Goal: Information Seeking & Learning: Learn about a topic

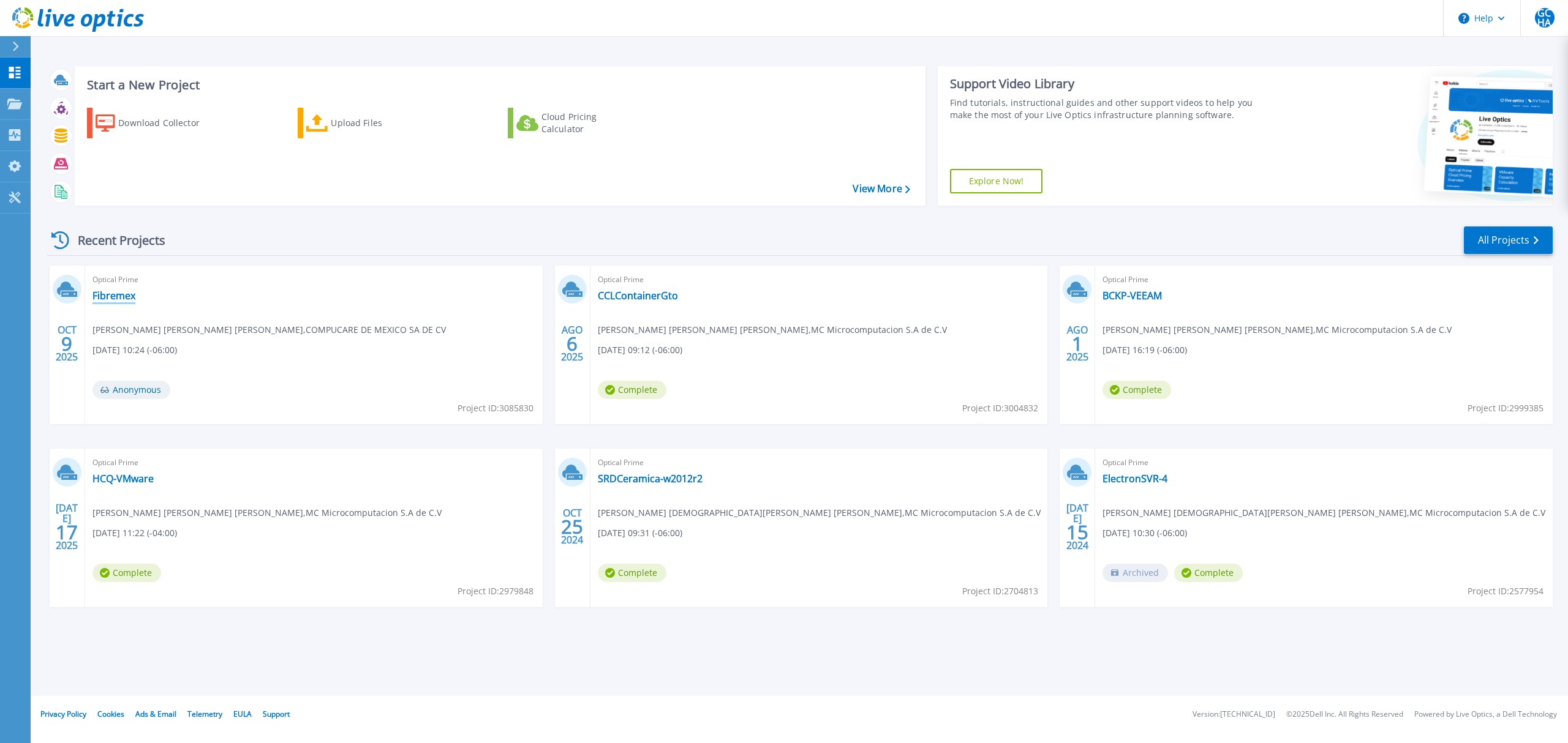
click at [101, 292] on link "Fibremex" at bounding box center [114, 296] width 43 height 12
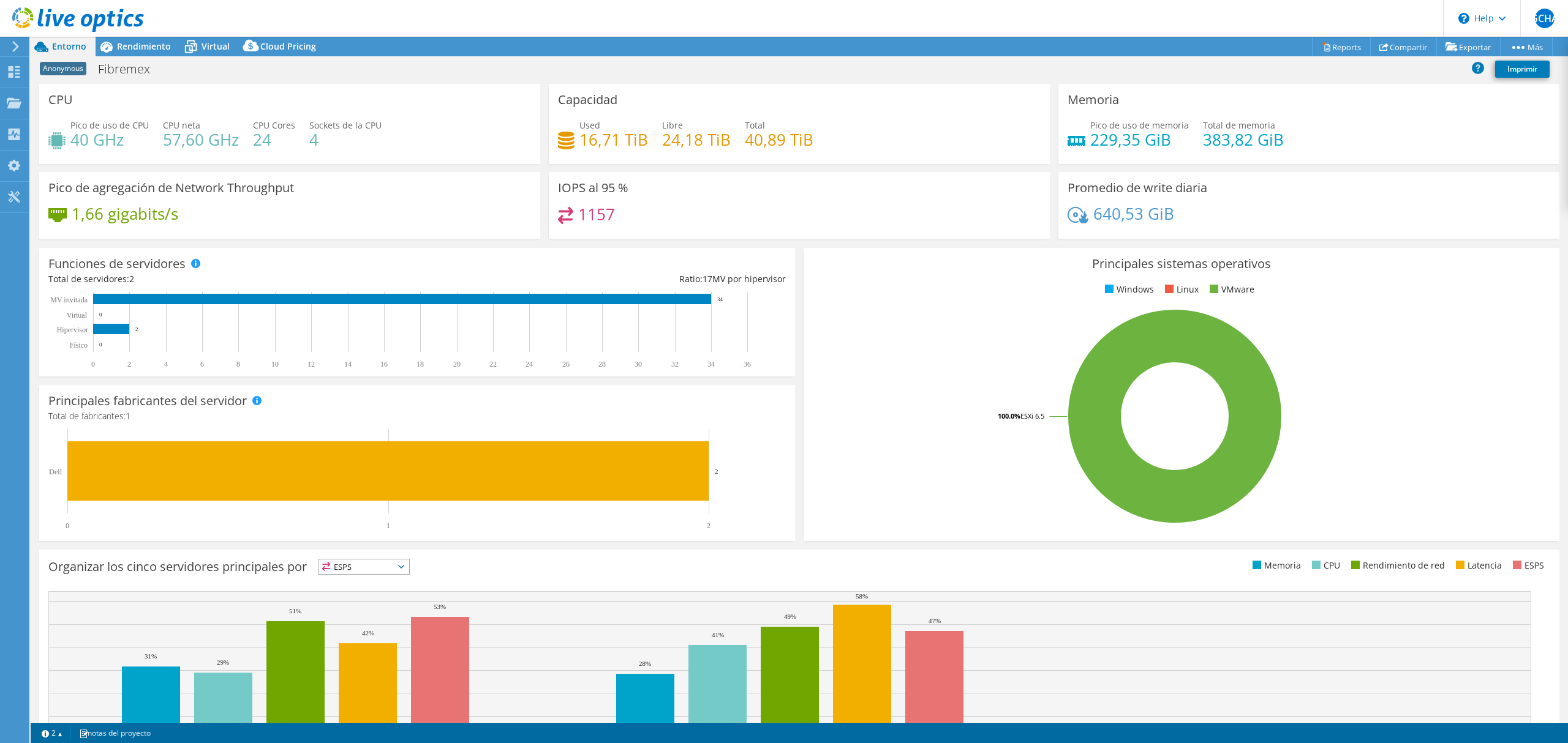
select select "USD"
click at [145, 48] on span "Rendimiento" at bounding box center [143, 46] width 54 height 12
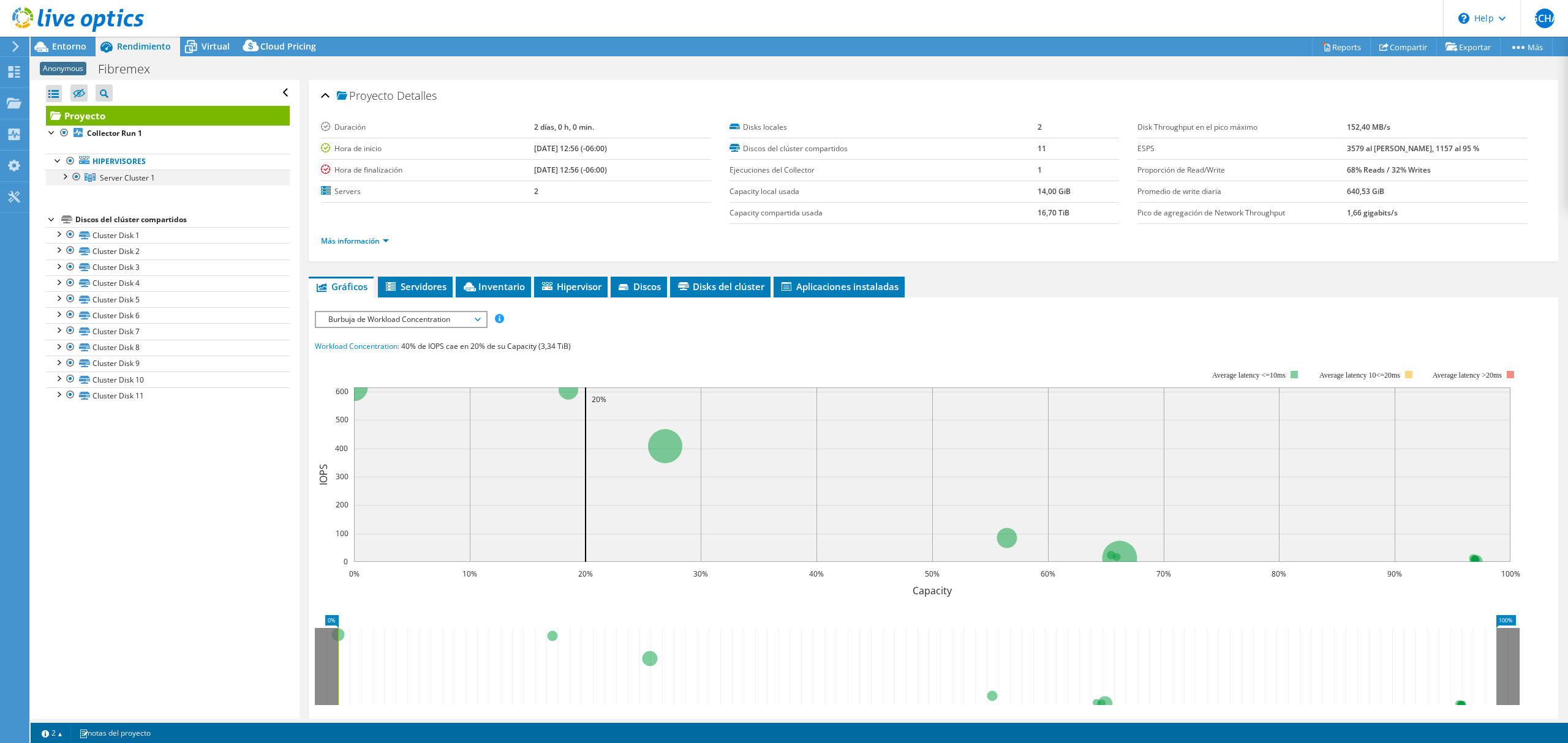
click at [64, 180] on div at bounding box center [65, 176] width 12 height 12
click at [113, 197] on link "Server 1" at bounding box center [168, 193] width 244 height 16
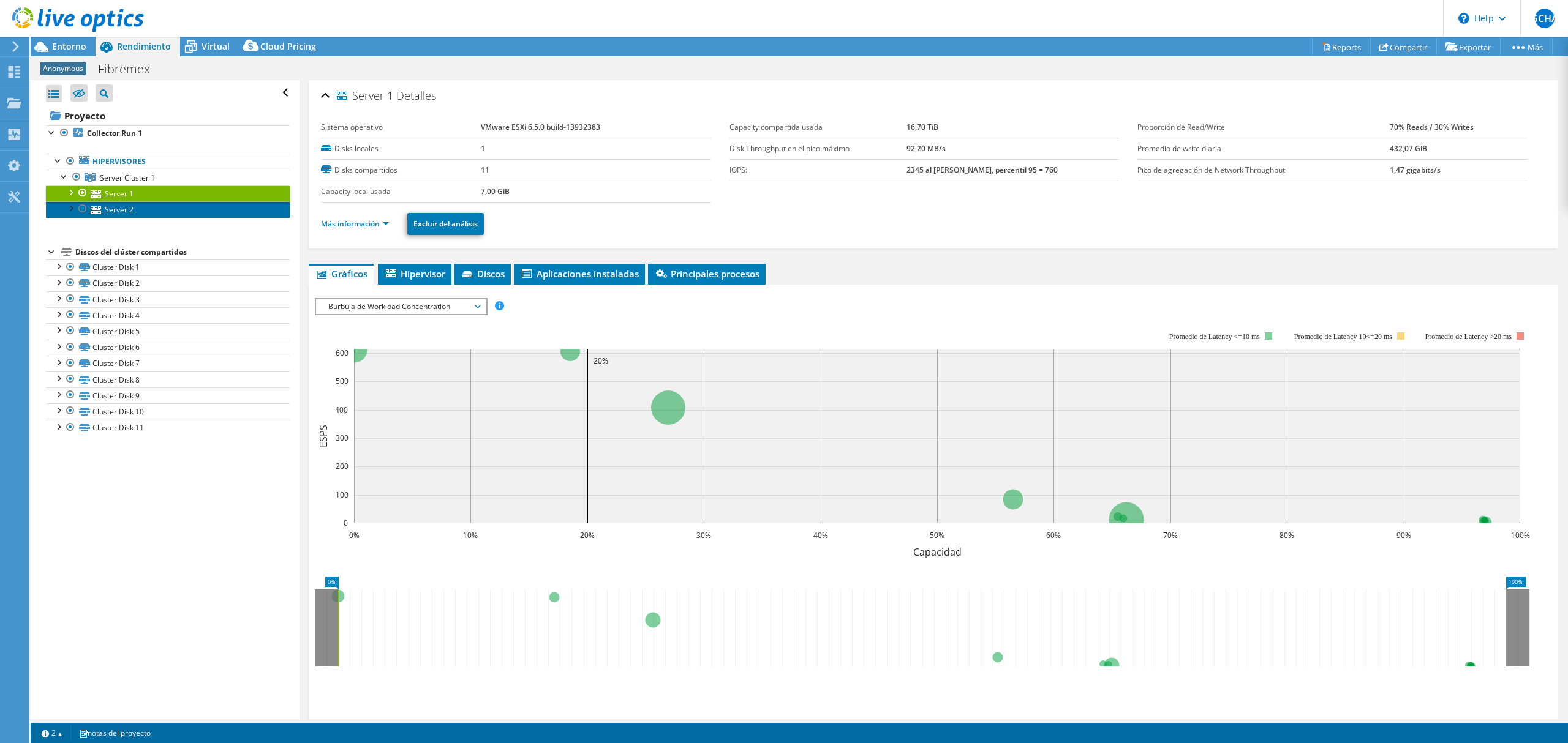
click at [128, 207] on link "Server 2" at bounding box center [168, 209] width 244 height 16
click at [415, 274] on span "Hipervisor" at bounding box center [414, 274] width 61 height 12
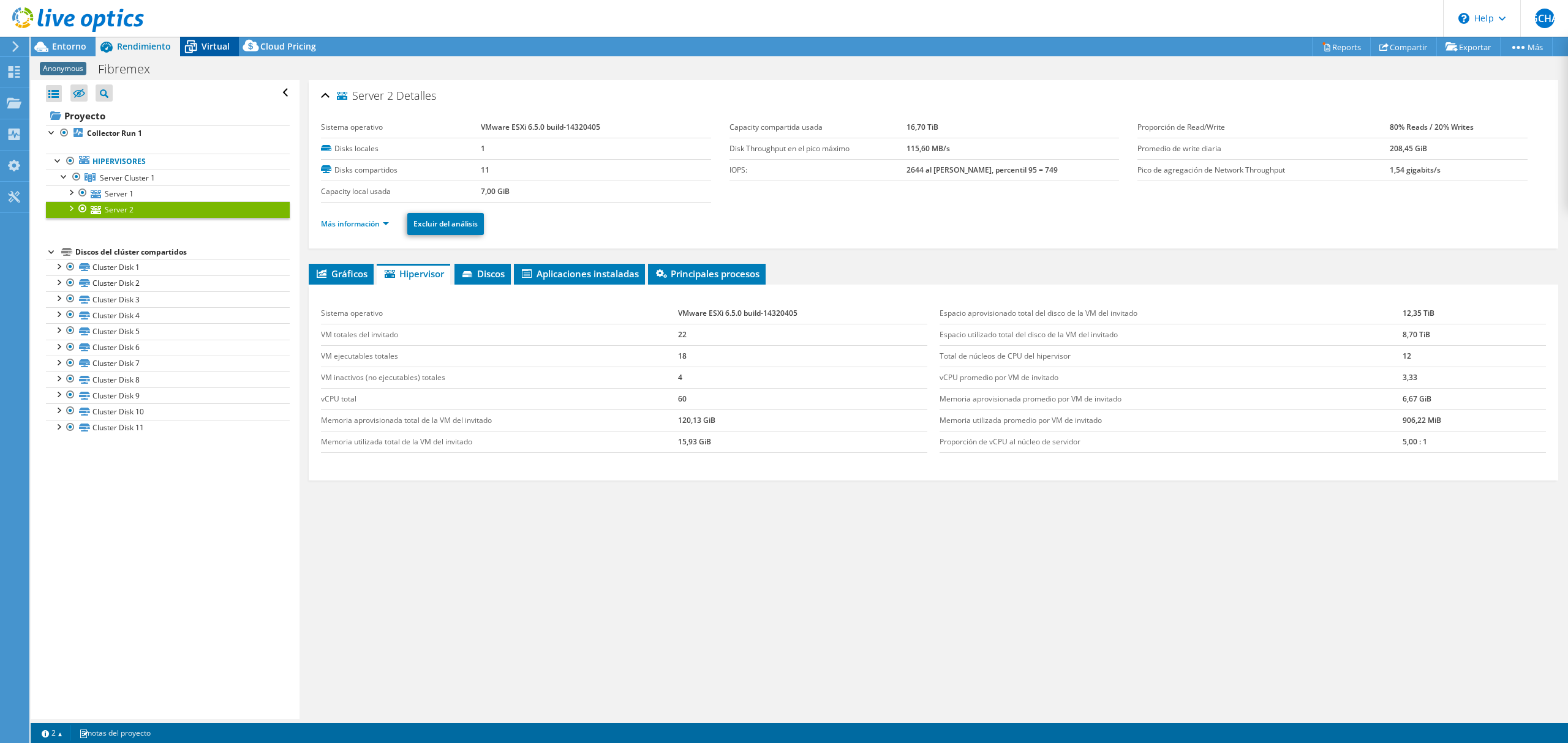
click at [208, 47] on span "Virtual" at bounding box center [215, 46] width 28 height 12
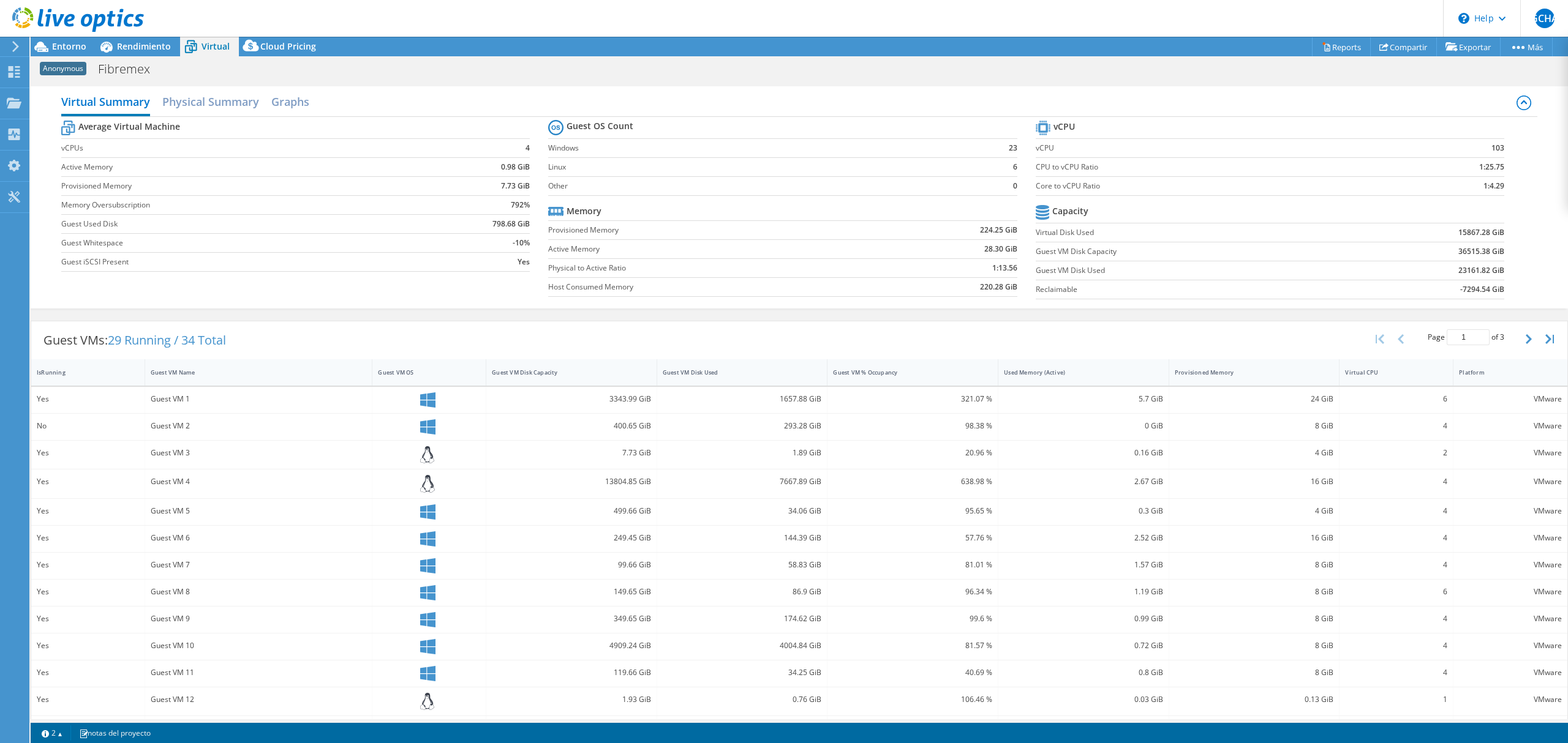
click at [67, 39] on div at bounding box center [72, 21] width 144 height 41
click at [67, 47] on span "Entorno" at bounding box center [69, 46] width 34 height 12
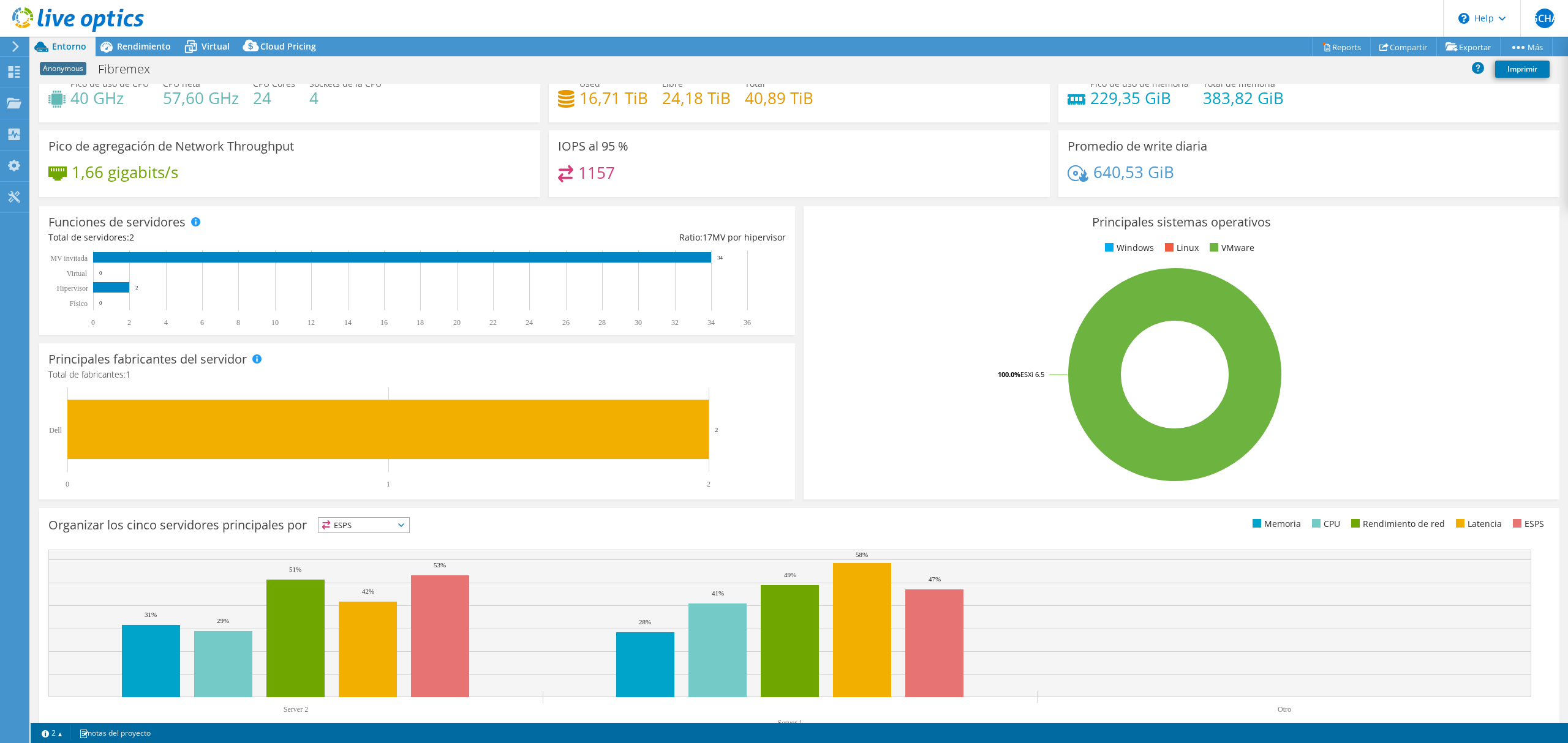
scroll to position [73, 0]
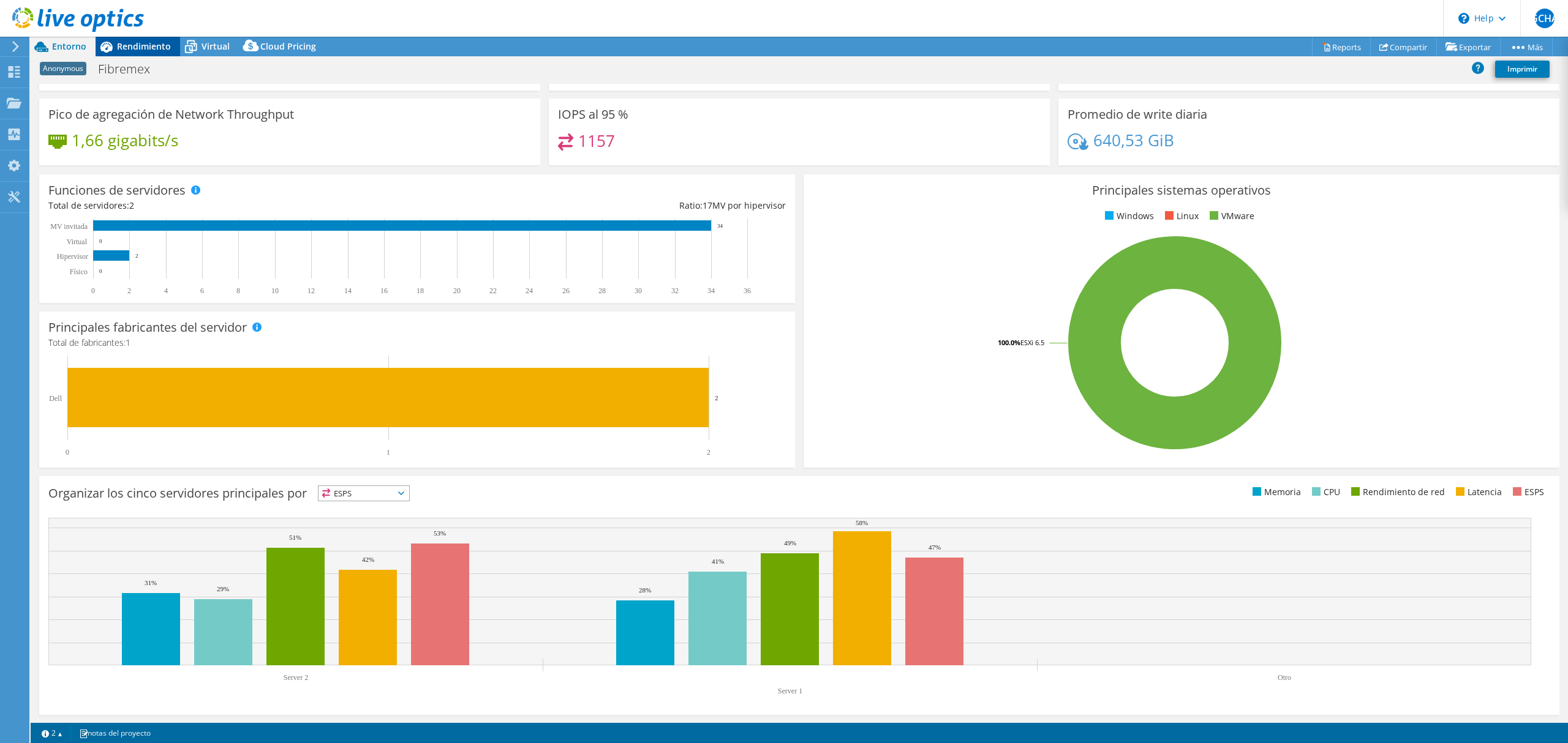
click at [159, 50] on span "Rendimiento" at bounding box center [143, 46] width 54 height 12
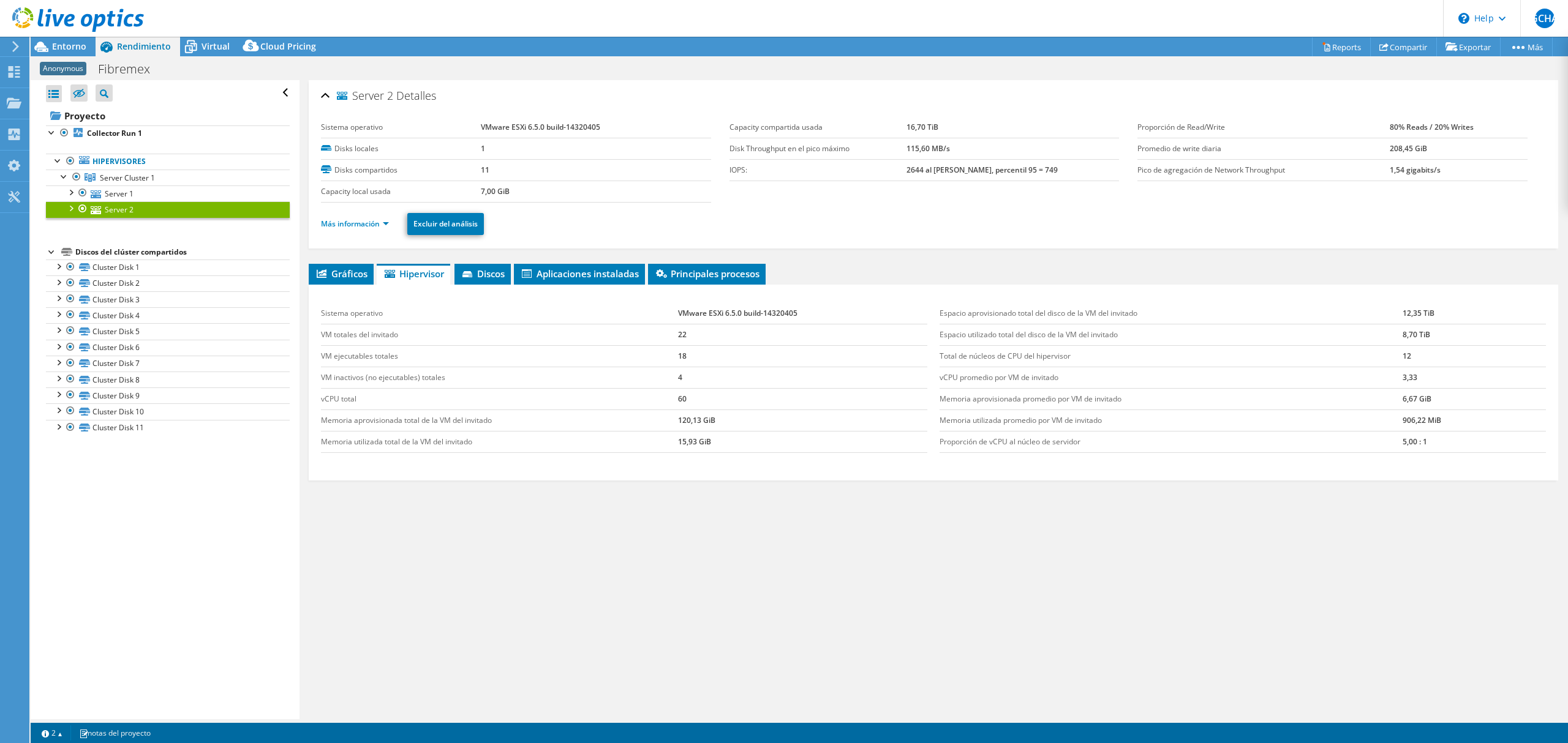
scroll to position [0, 0]
click at [475, 270] on span "Discos" at bounding box center [483, 274] width 44 height 12
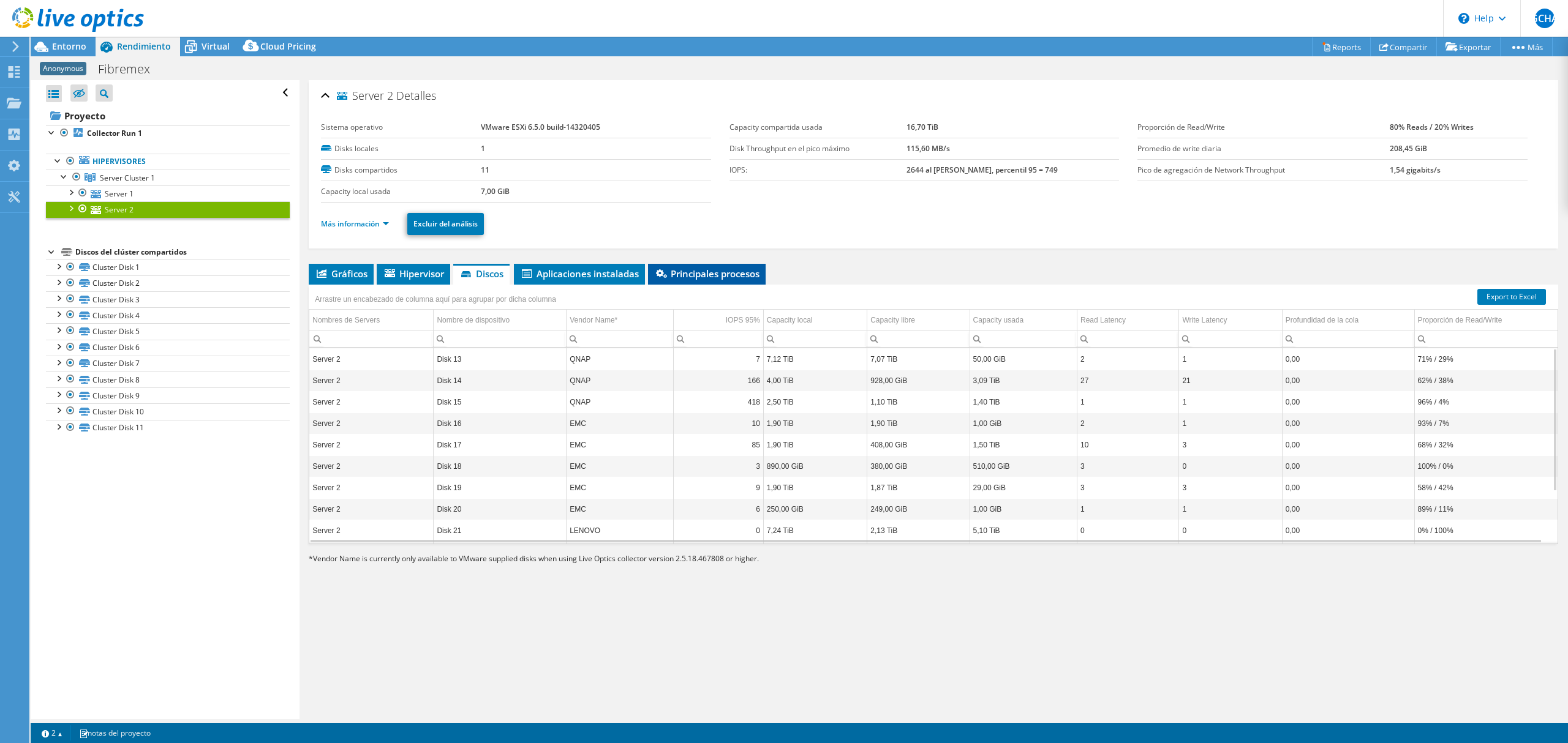
click at [701, 281] on li "Principales procesos" at bounding box center [706, 274] width 117 height 21
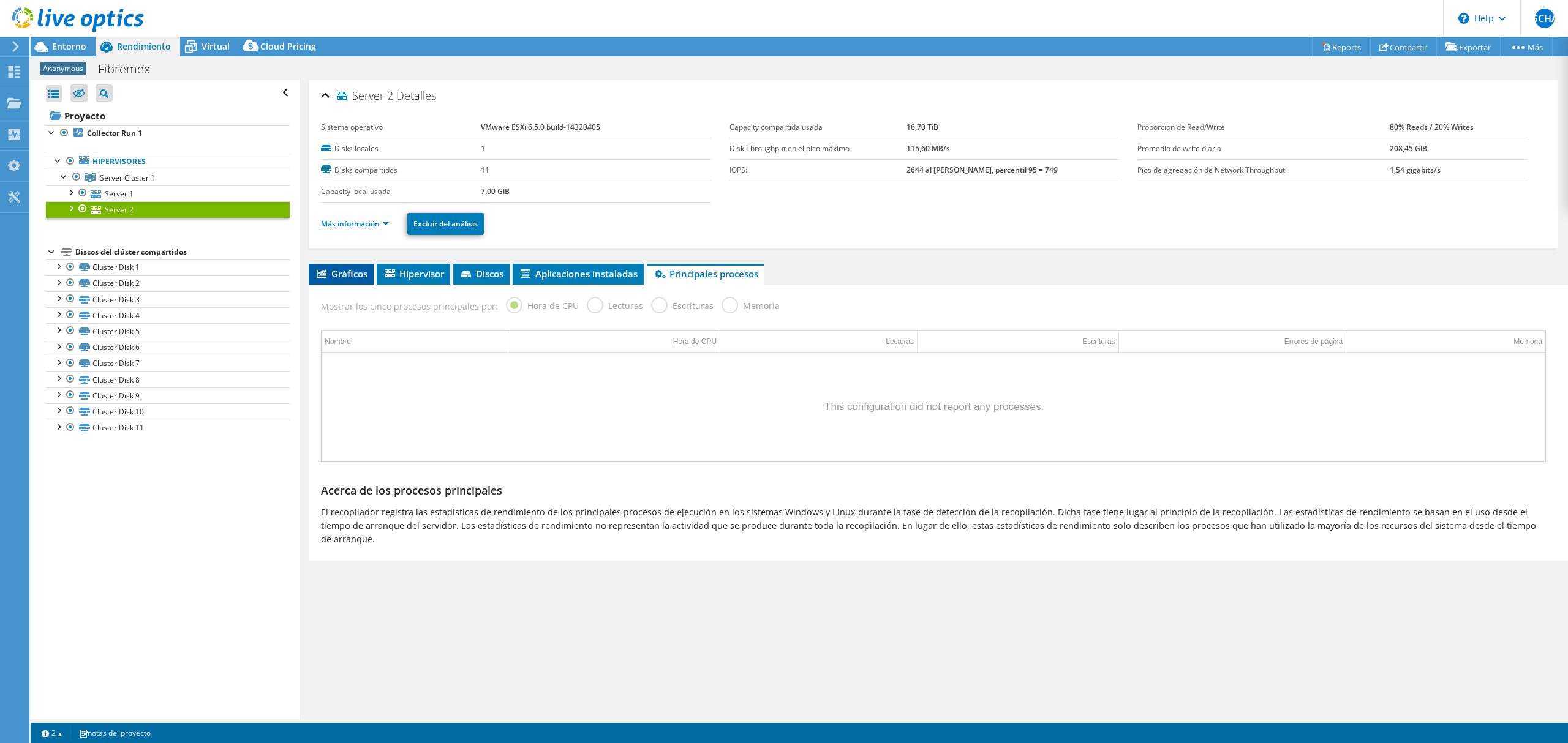
click at [334, 270] on span "Gráficos" at bounding box center [341, 274] width 53 height 12
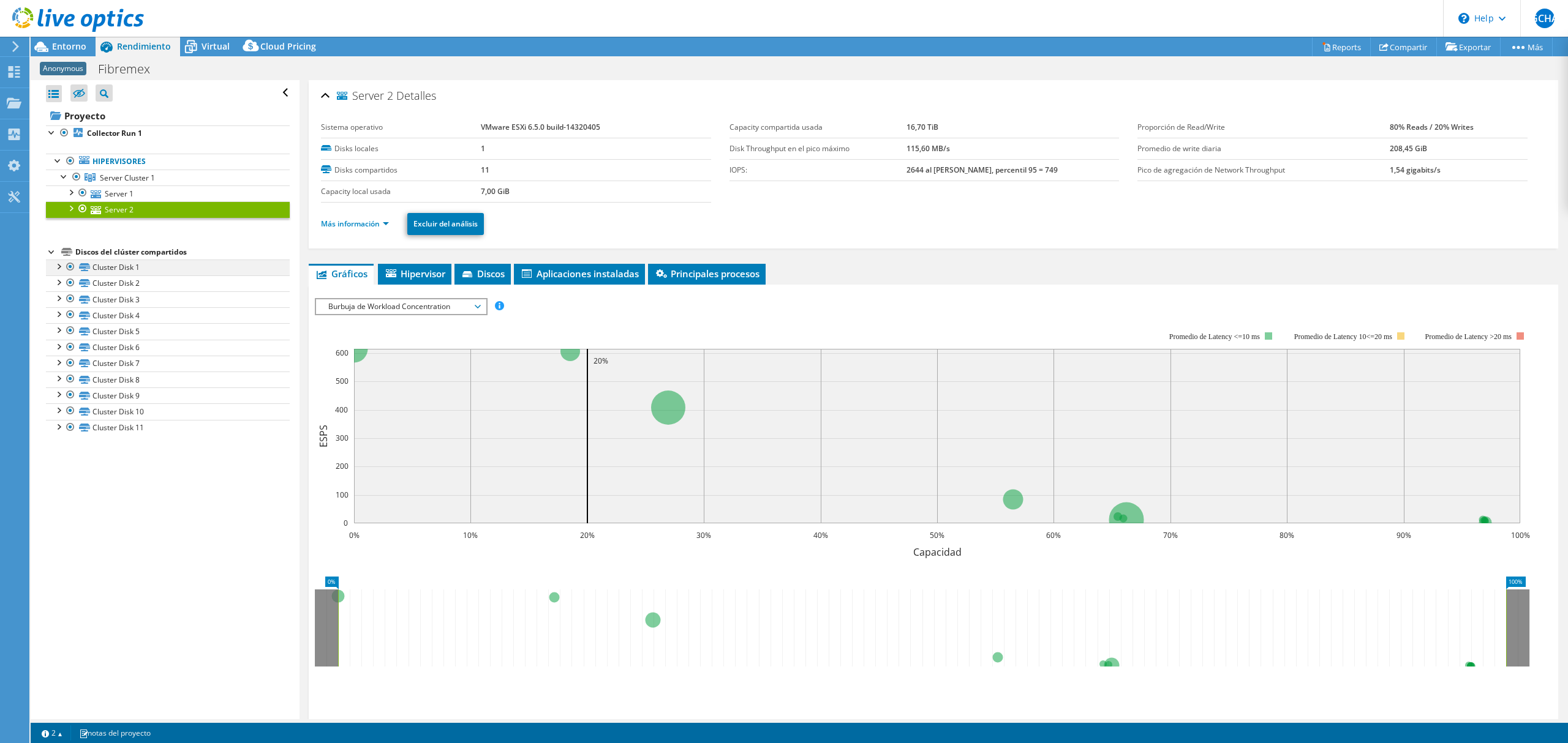
click at [60, 263] on div at bounding box center [58, 266] width 12 height 12
click at [161, 281] on link "Disk 1 | Server 1" at bounding box center [168, 283] width 244 height 16
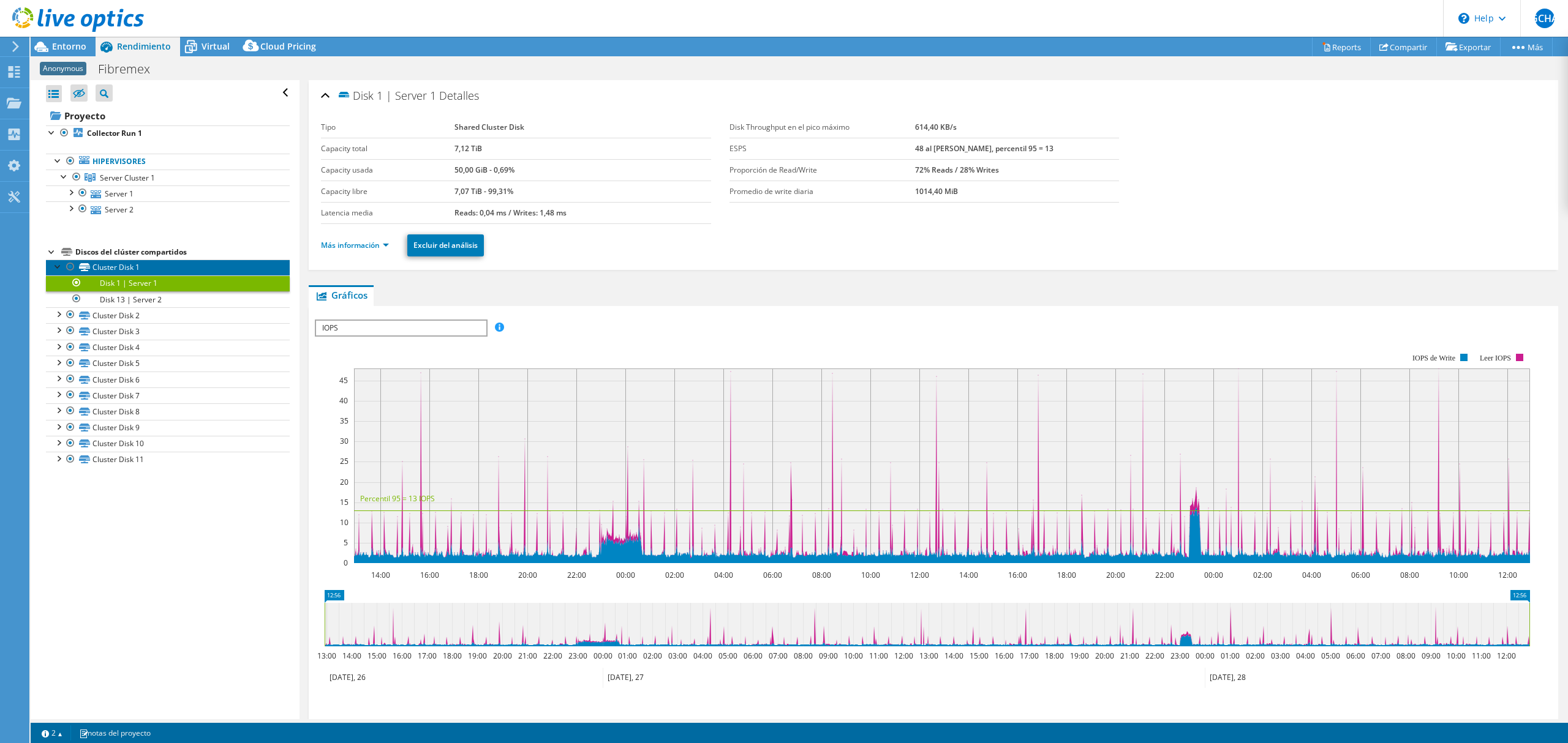
click at [158, 269] on link "Cluster Disk 1" at bounding box center [168, 267] width 244 height 16
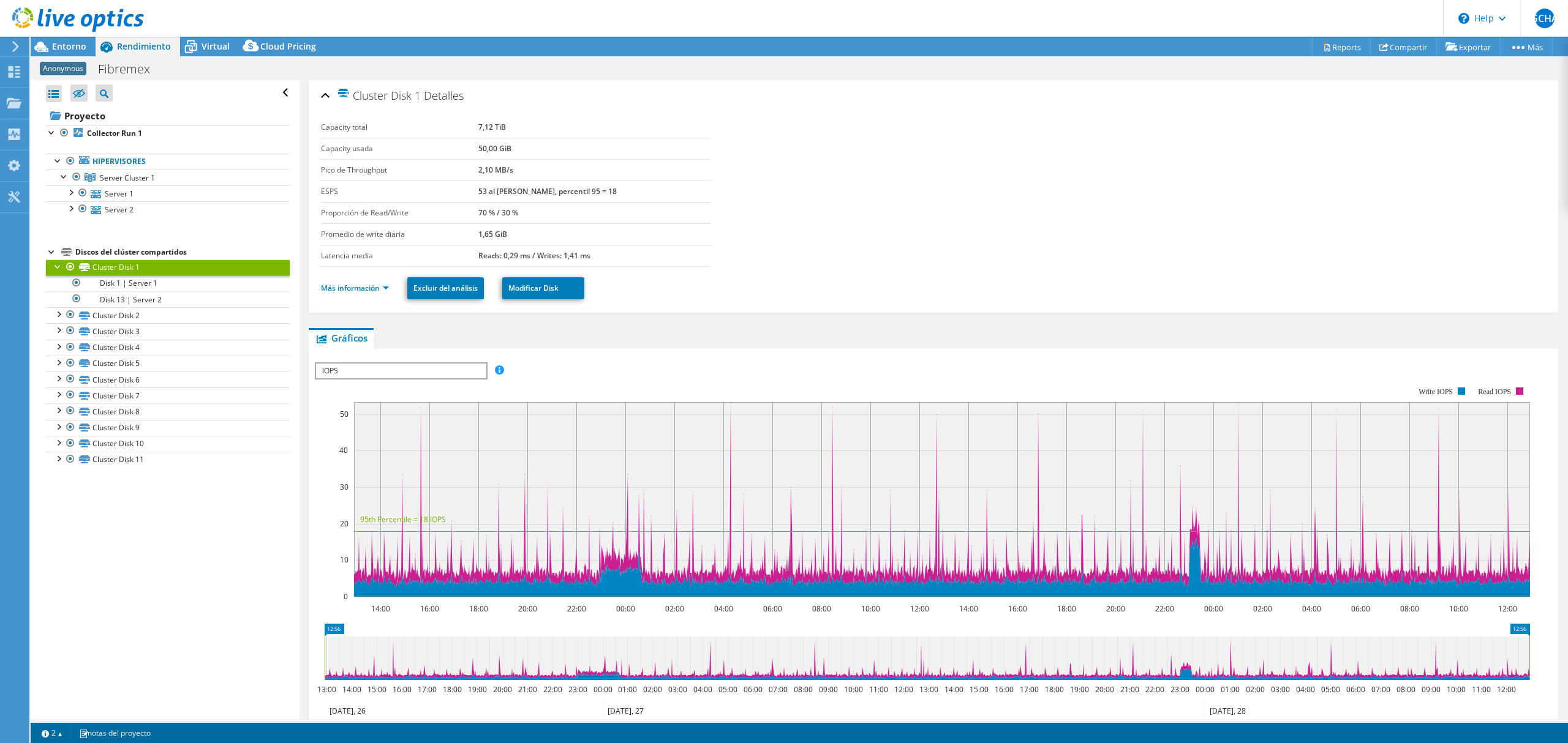
click at [160, 248] on div "Discos del clúster compartidos" at bounding box center [183, 252] width 214 height 14
click at [118, 186] on link "Server 1" at bounding box center [168, 193] width 244 height 16
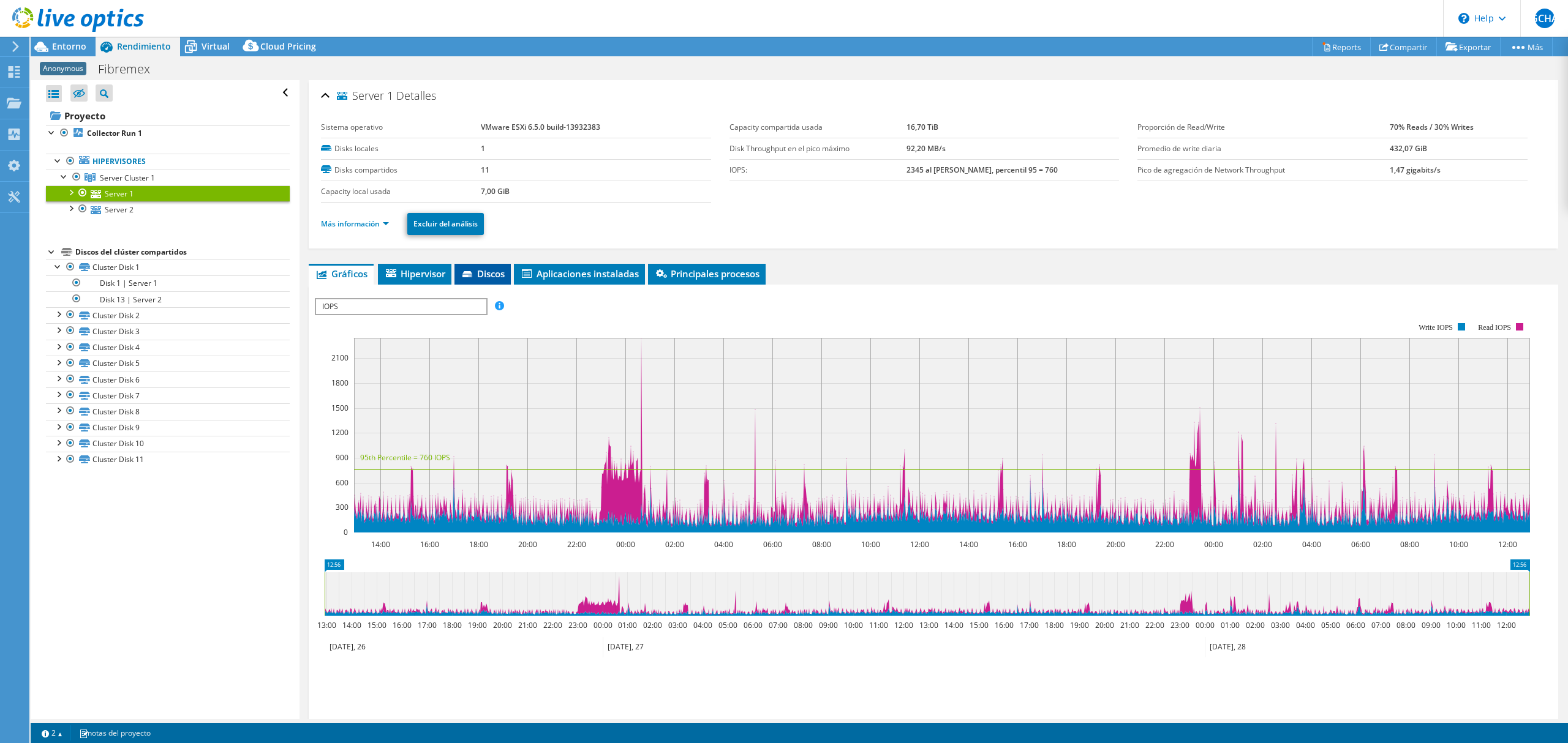
click at [481, 275] on span "Discos" at bounding box center [483, 274] width 44 height 12
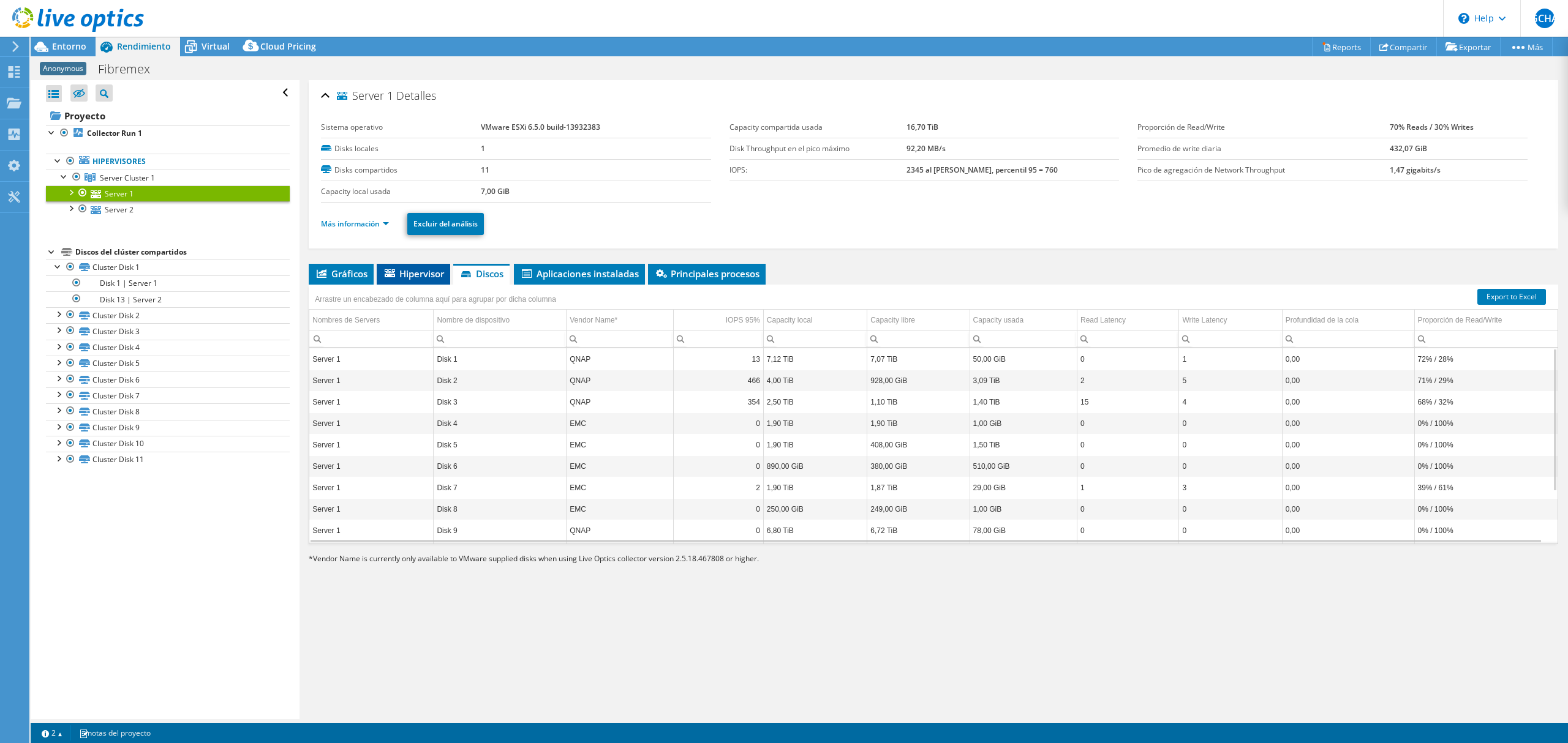
click at [422, 284] on li "Hipervisor" at bounding box center [413, 274] width 73 height 21
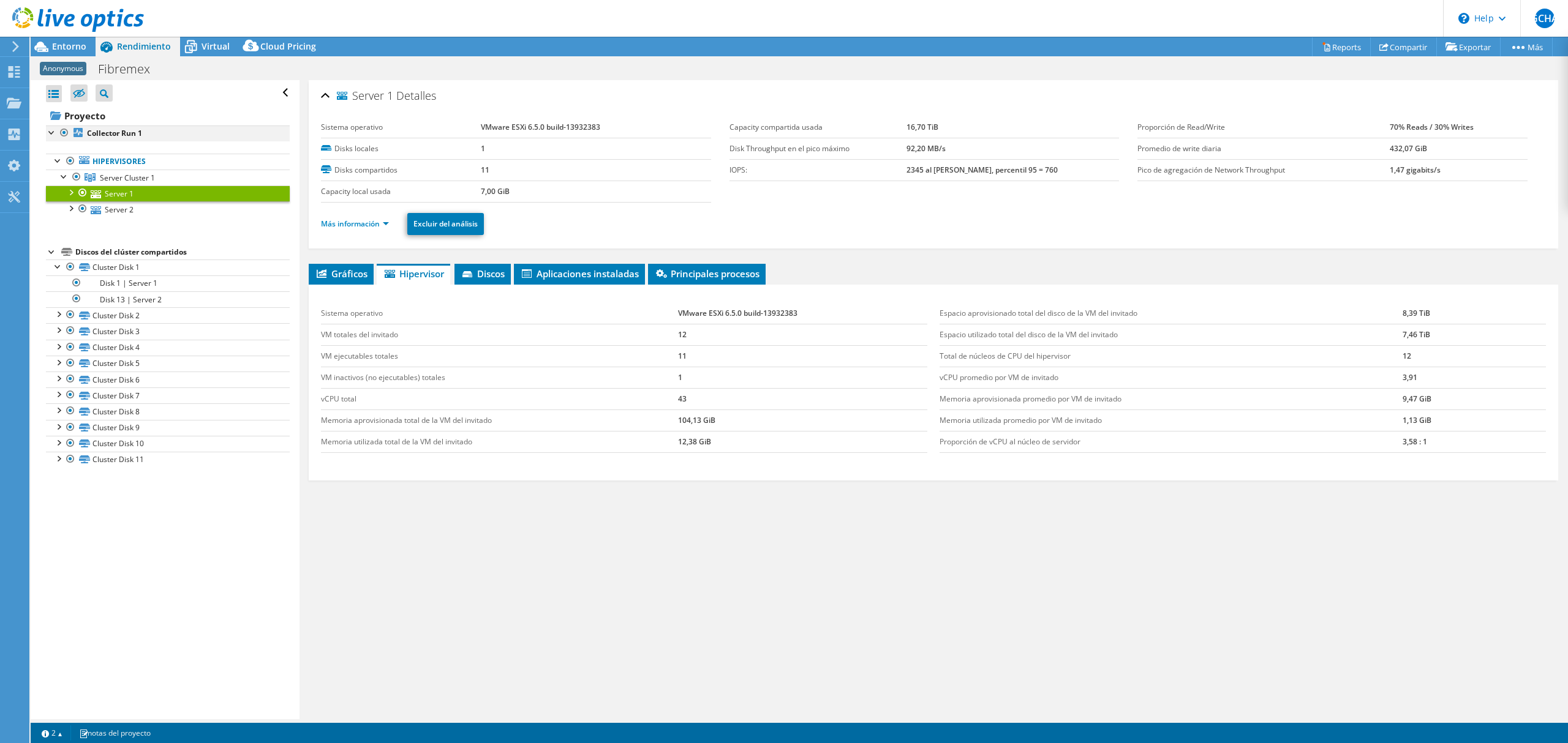
click at [49, 128] on div at bounding box center [52, 132] width 12 height 12
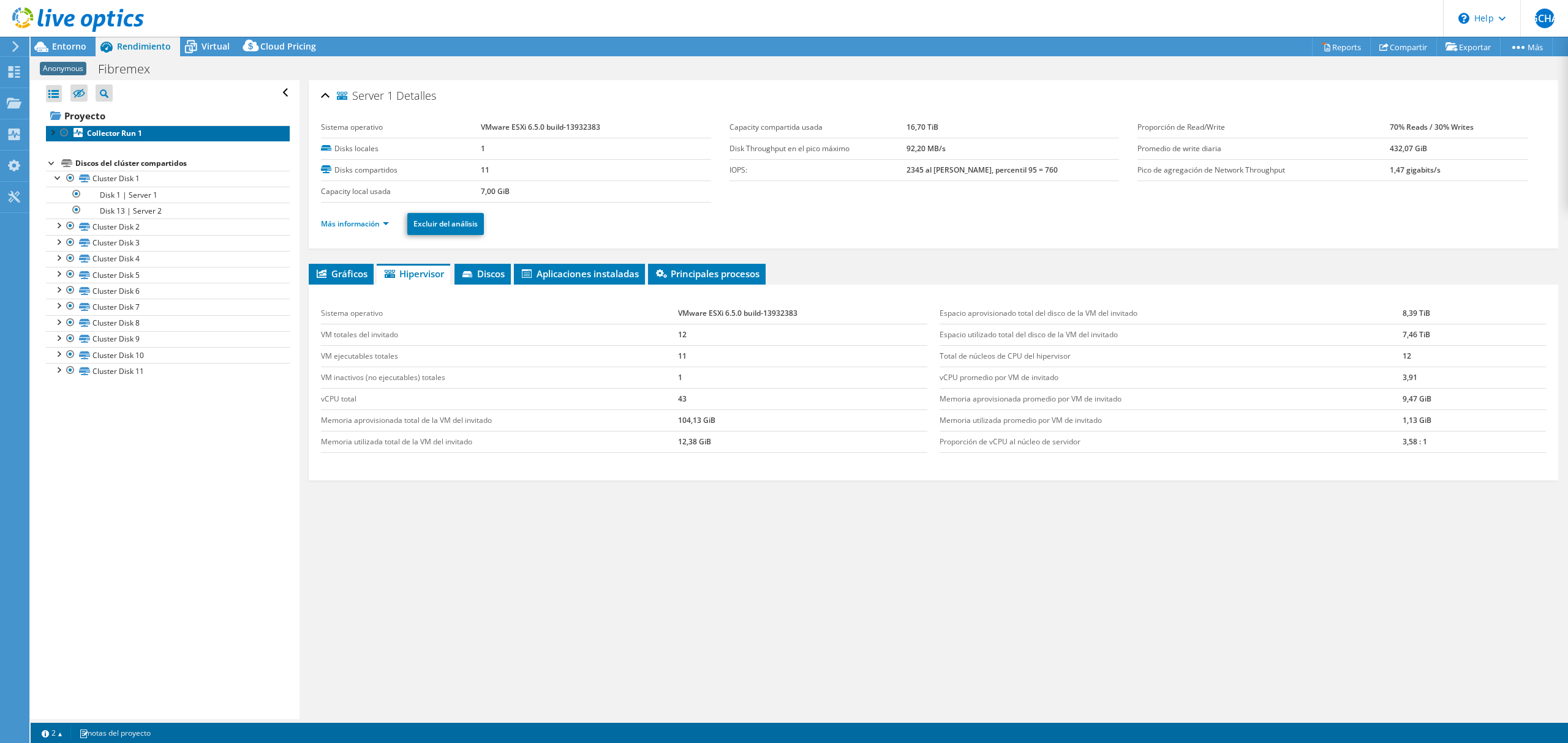
click at [117, 131] on b "Collector Run 1" at bounding box center [115, 132] width 55 height 10
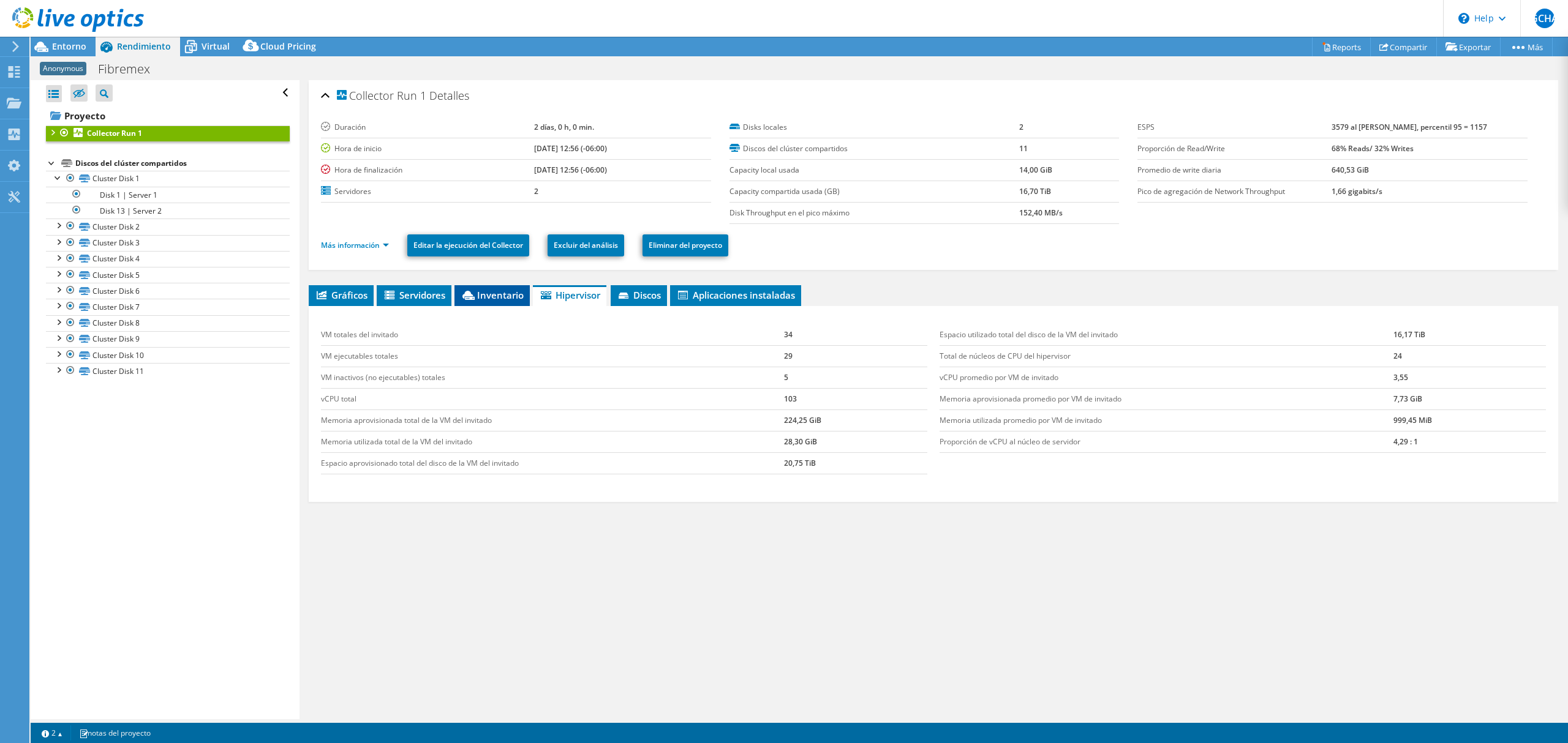
click at [507, 302] on li "Inventario" at bounding box center [492, 296] width 76 height 21
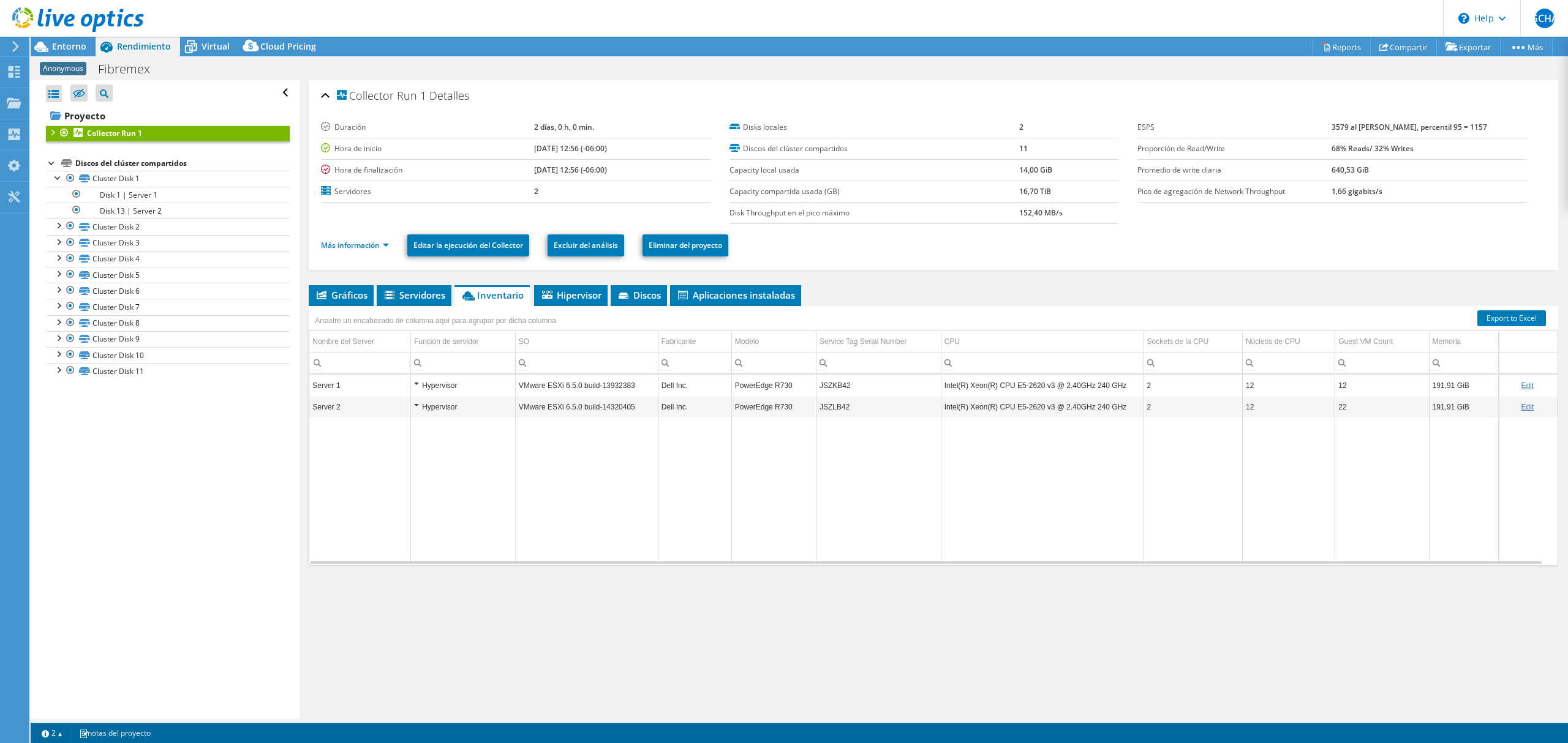
click at [51, 165] on div at bounding box center [52, 162] width 12 height 12
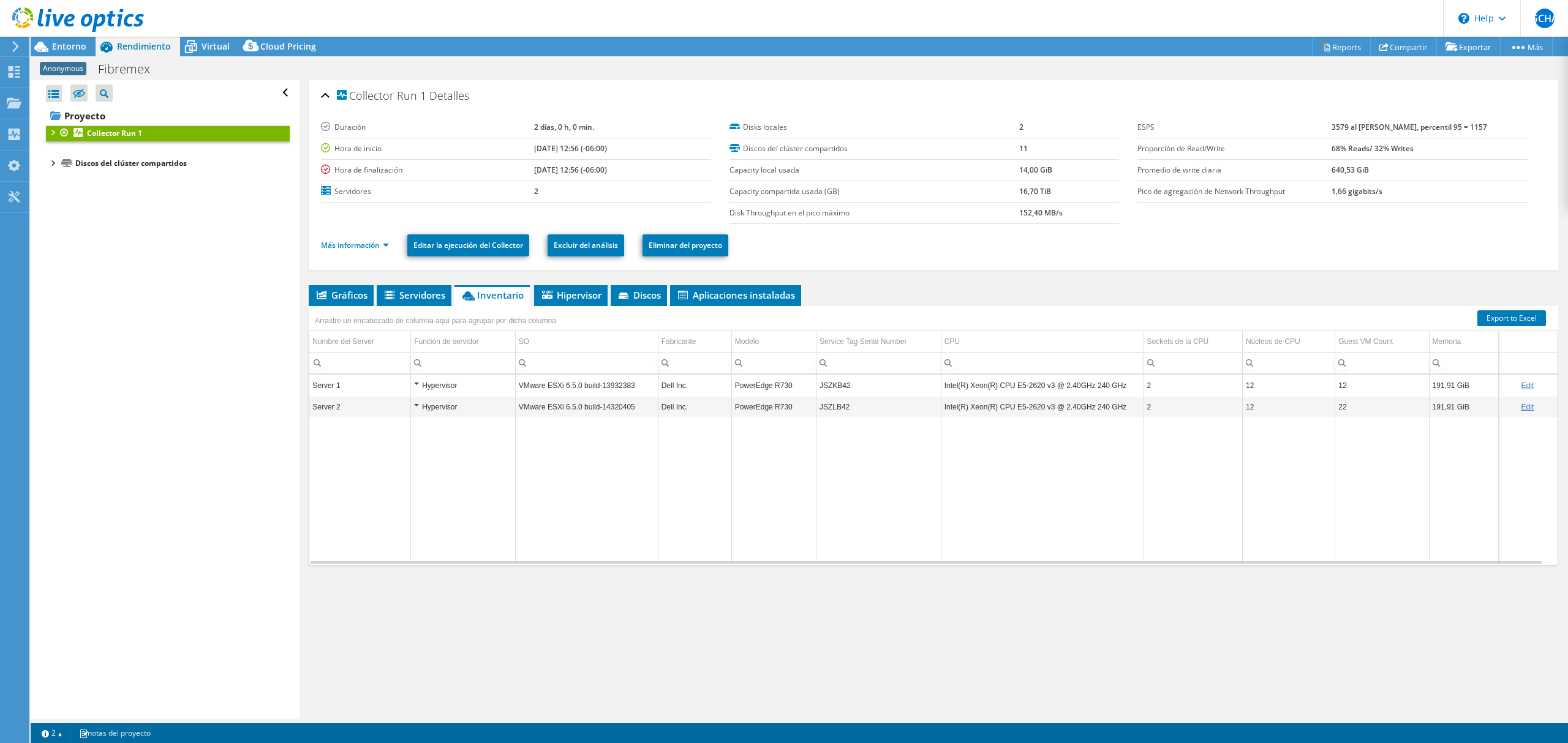
click at [51, 165] on div at bounding box center [52, 162] width 12 height 12
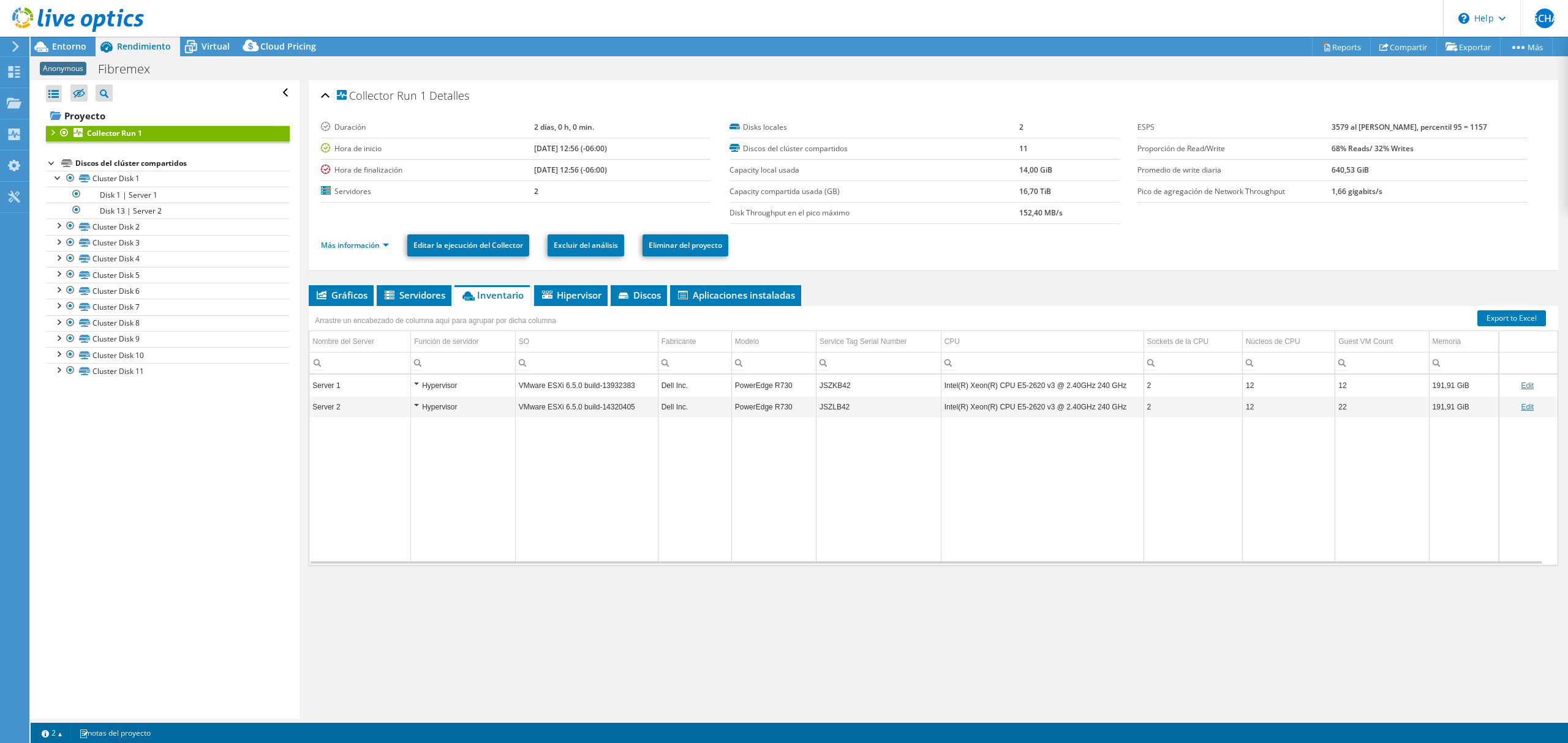
click at [54, 133] on div at bounding box center [52, 132] width 12 height 12
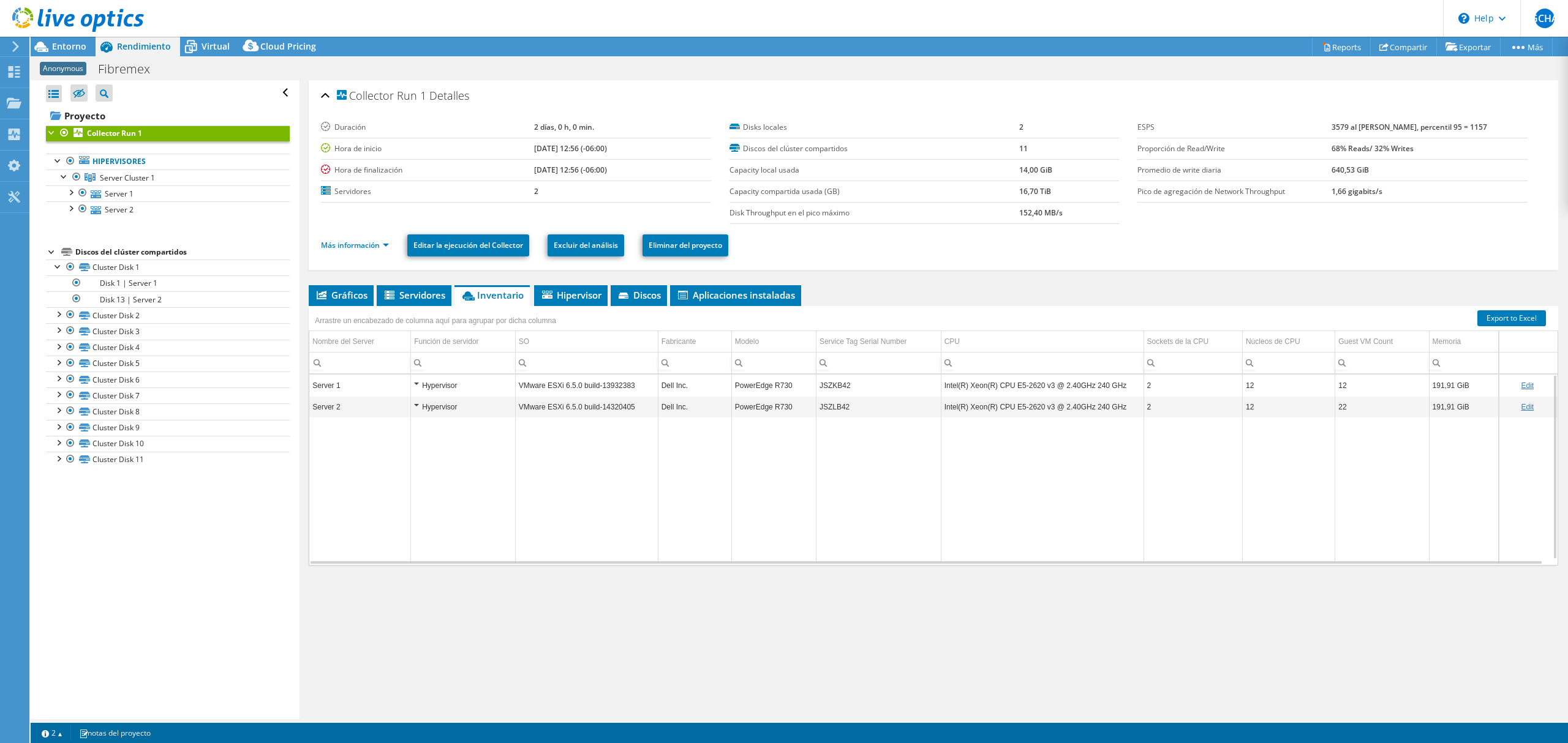
click at [752, 393] on td "PowerEdge R730" at bounding box center [773, 385] width 84 height 21
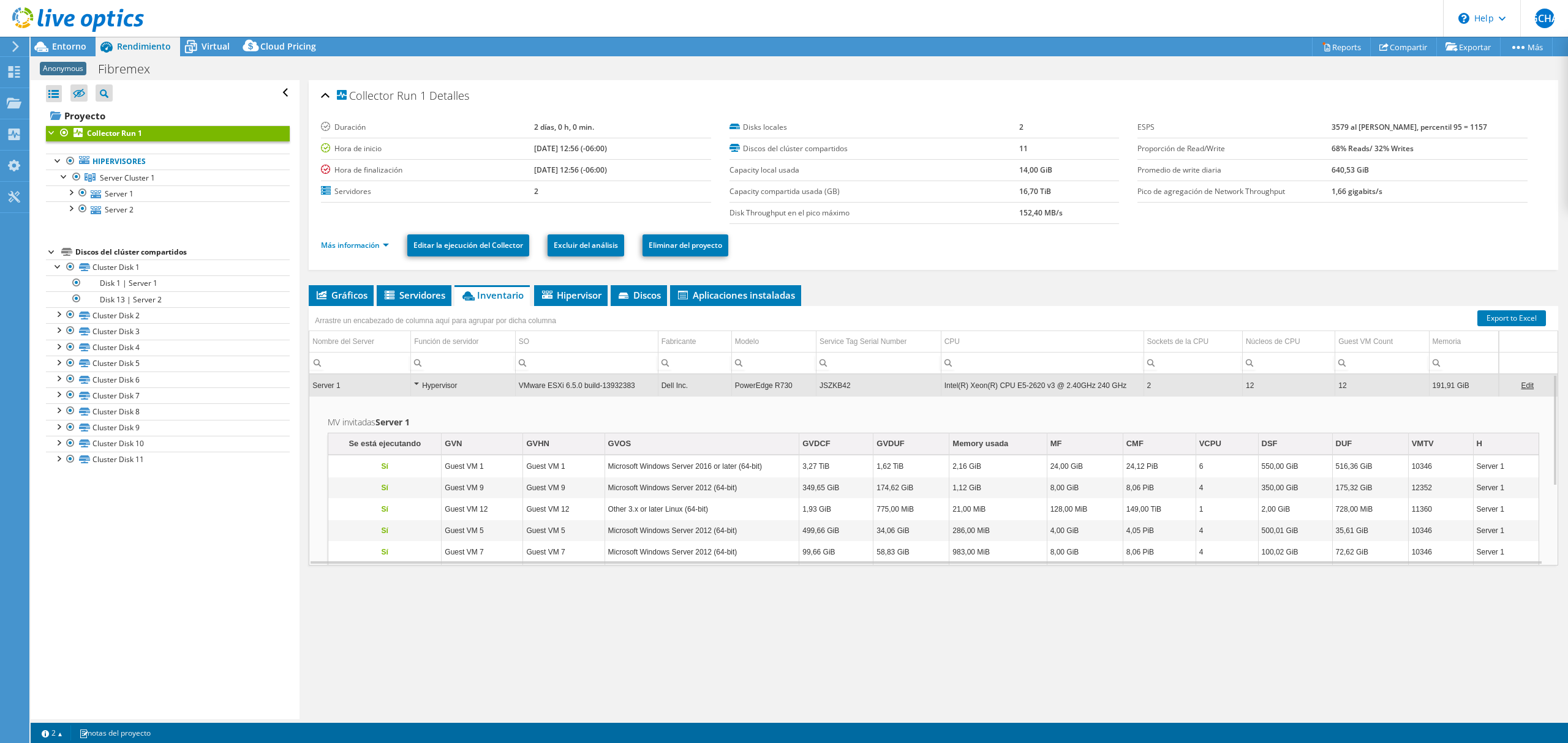
click at [400, 383] on td "Server 1" at bounding box center [359, 385] width 101 height 21
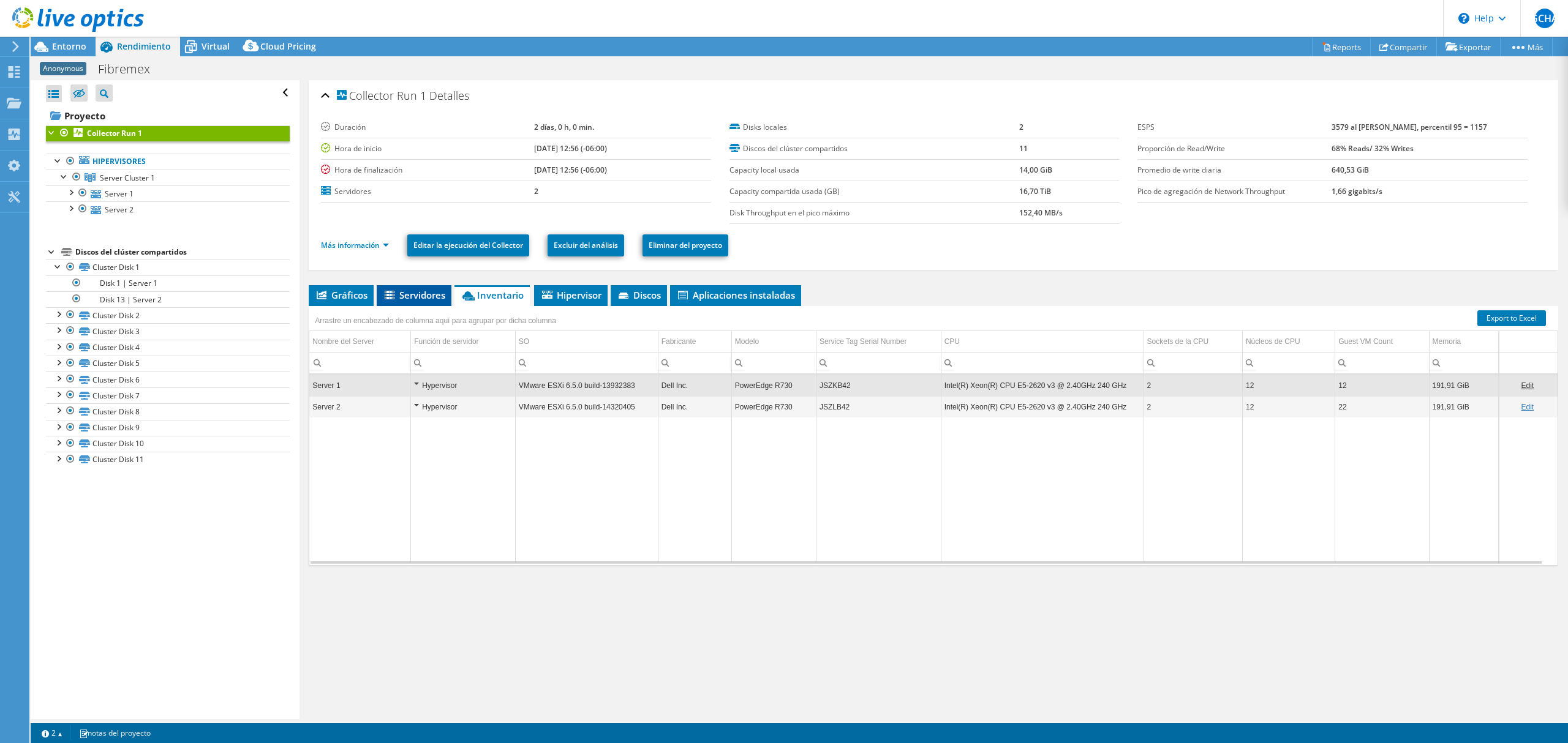
click at [422, 303] on li "Servidores" at bounding box center [414, 296] width 75 height 21
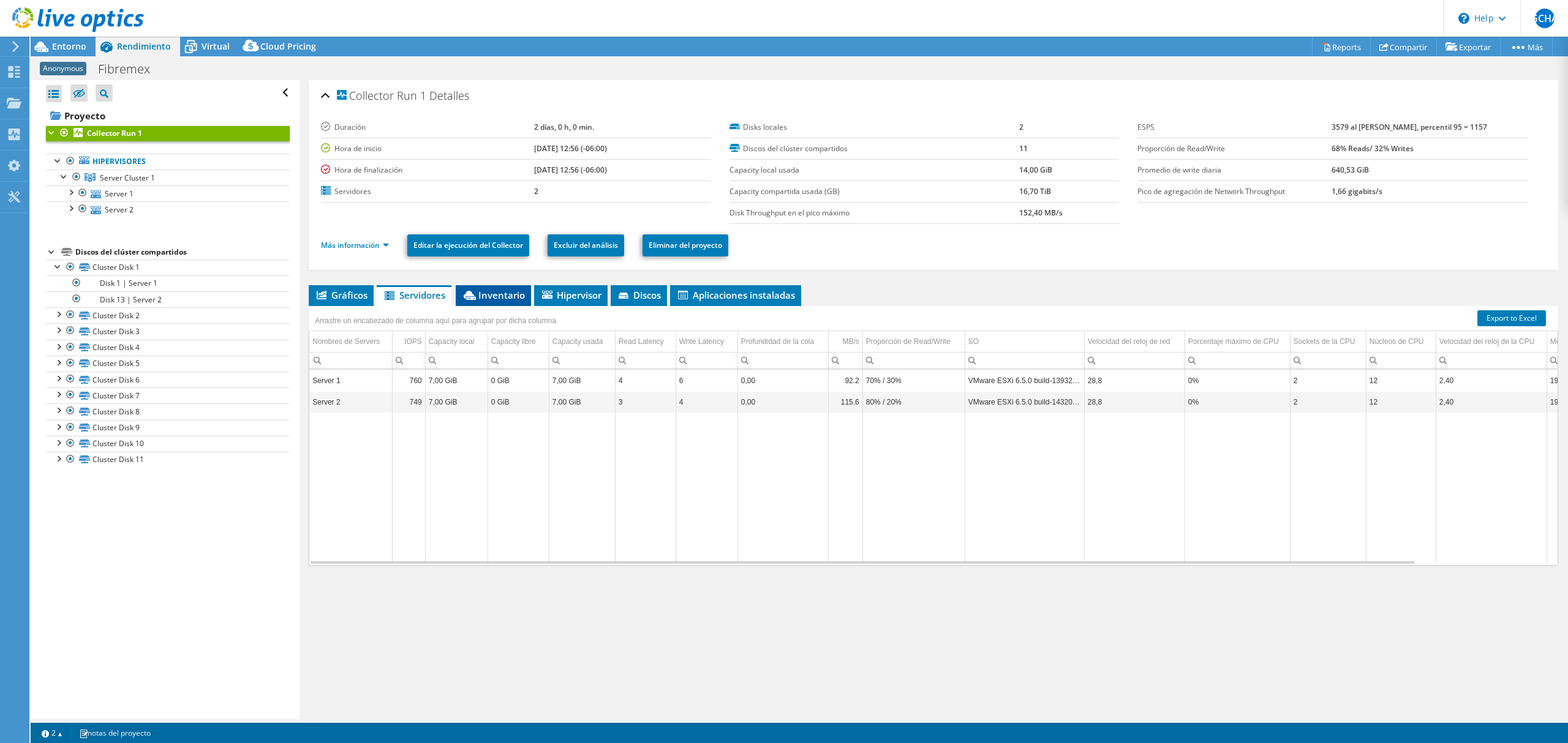
click at [495, 298] on span "Inventario" at bounding box center [494, 295] width 63 height 12
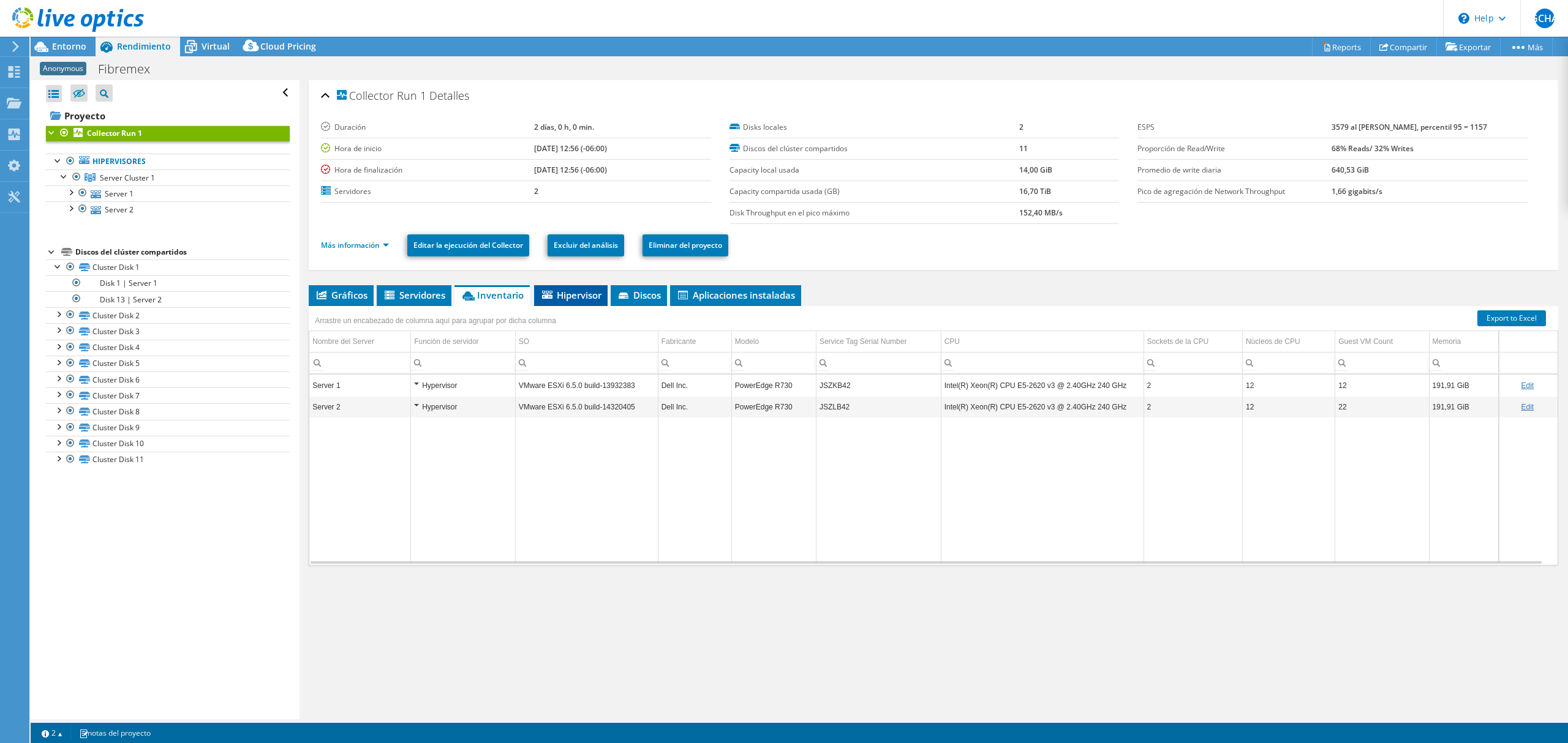
click at [555, 302] on li "Hipervisor" at bounding box center [570, 296] width 73 height 21
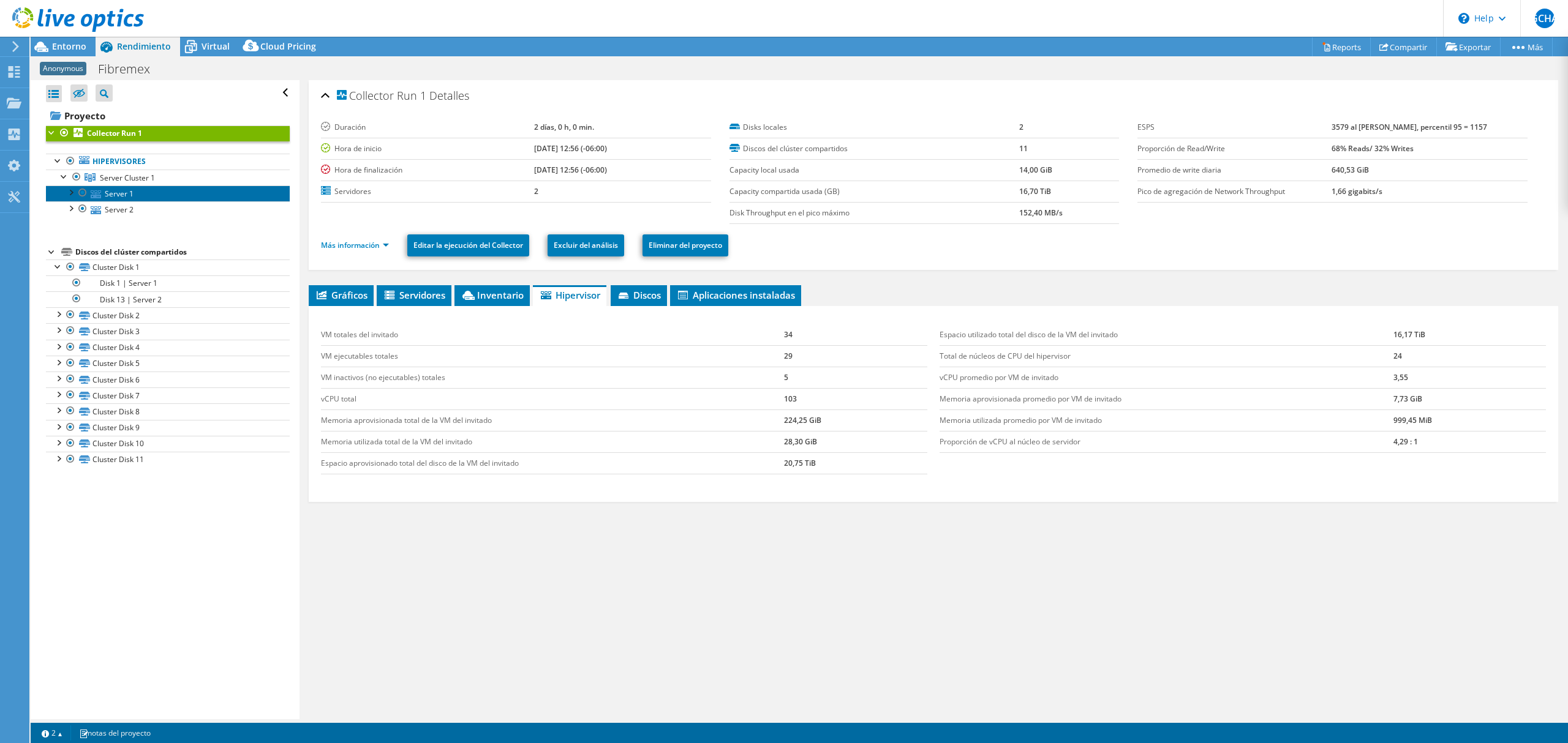
click at [104, 198] on link "Server 1" at bounding box center [168, 193] width 244 height 16
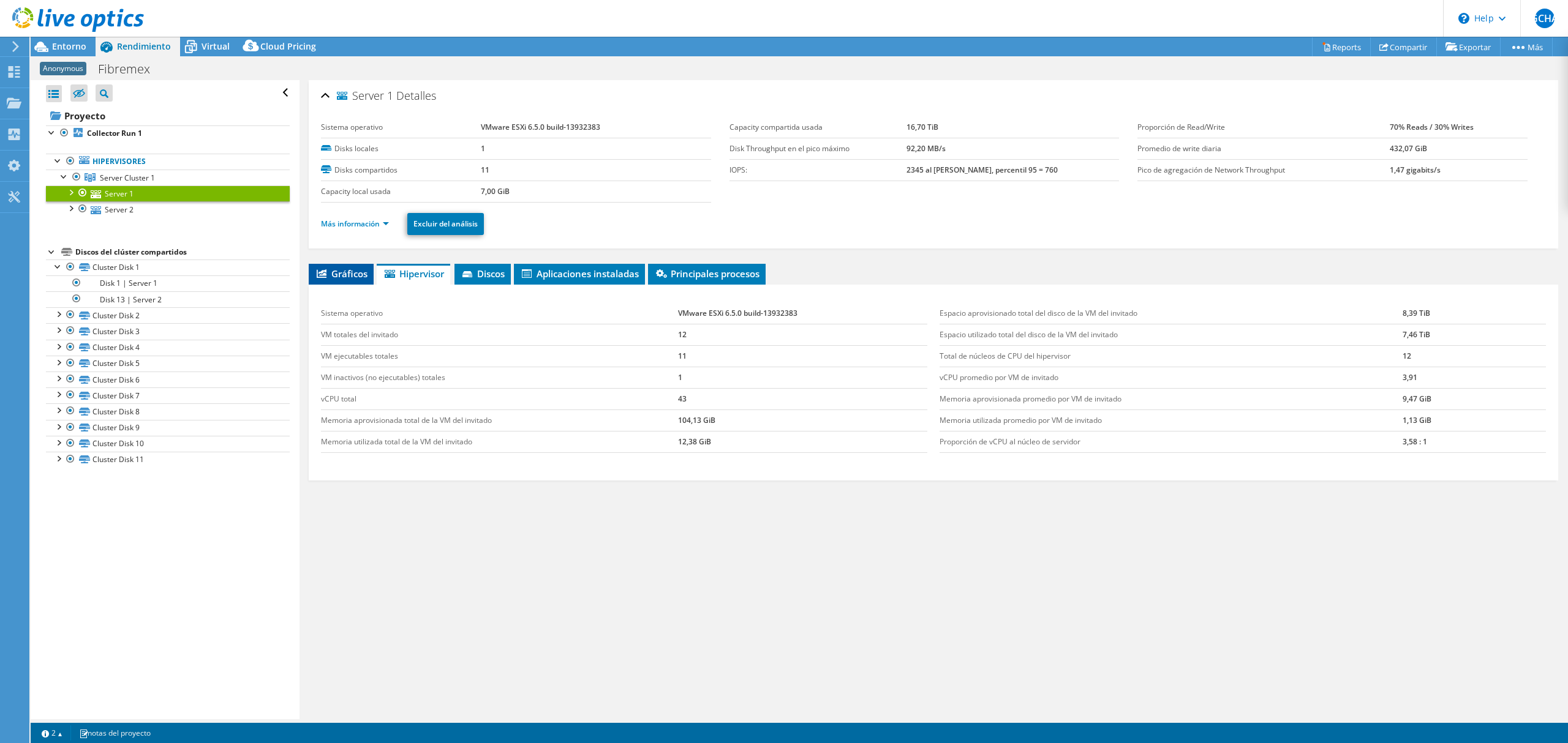
click at [343, 275] on span "Gráficos" at bounding box center [341, 274] width 53 height 12
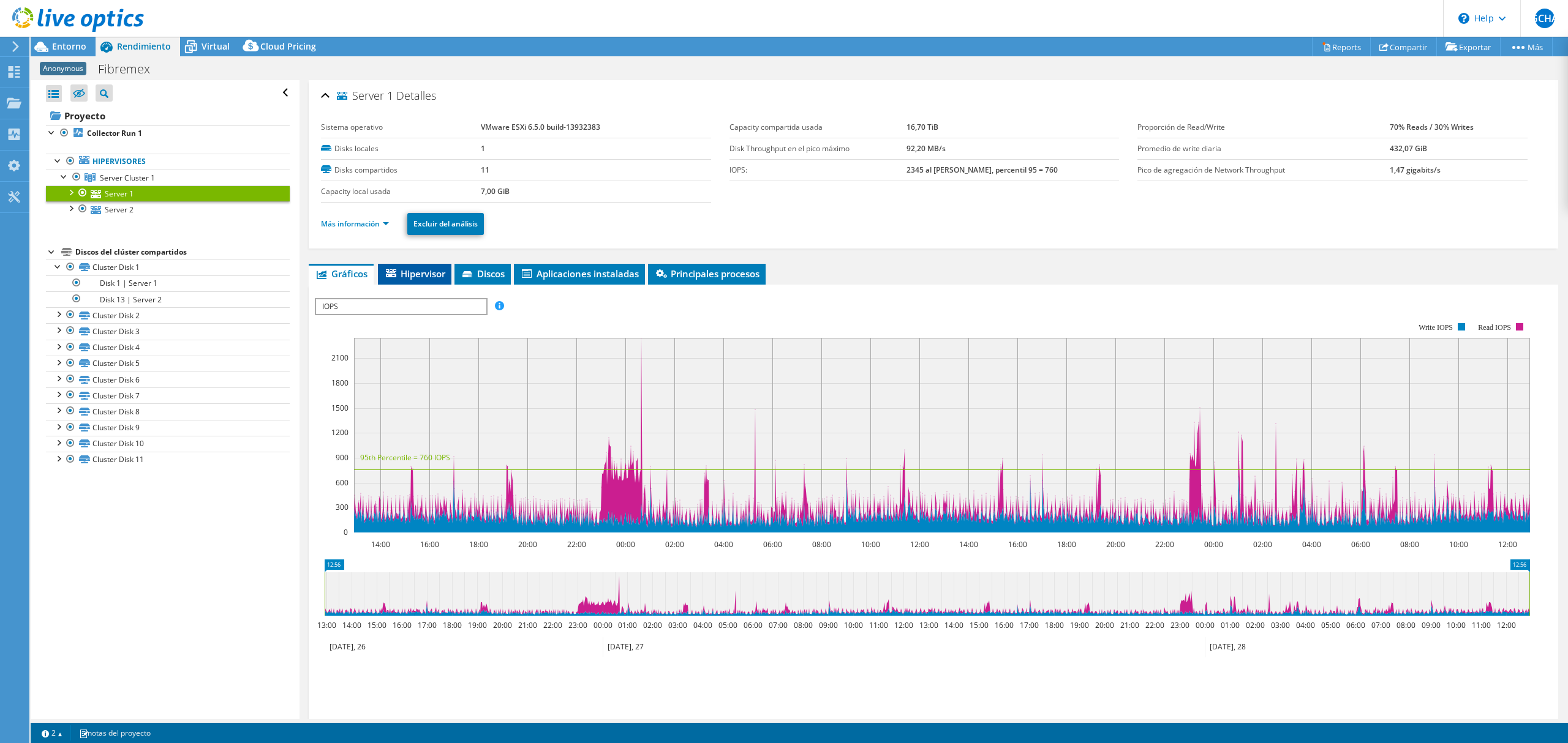
click at [434, 279] on span "Hipervisor" at bounding box center [414, 274] width 61 height 12
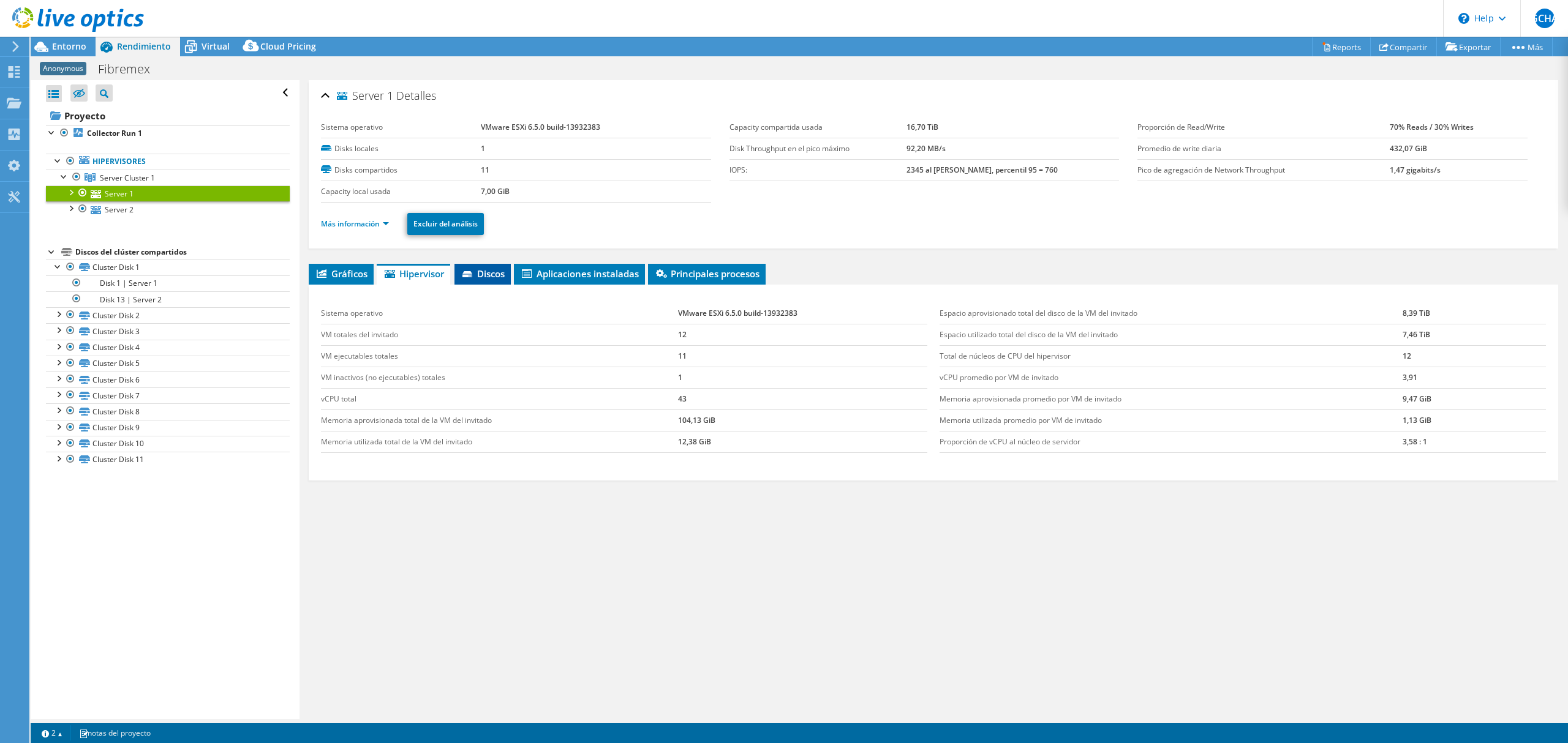
click at [509, 277] on li "Discos" at bounding box center [483, 274] width 56 height 21
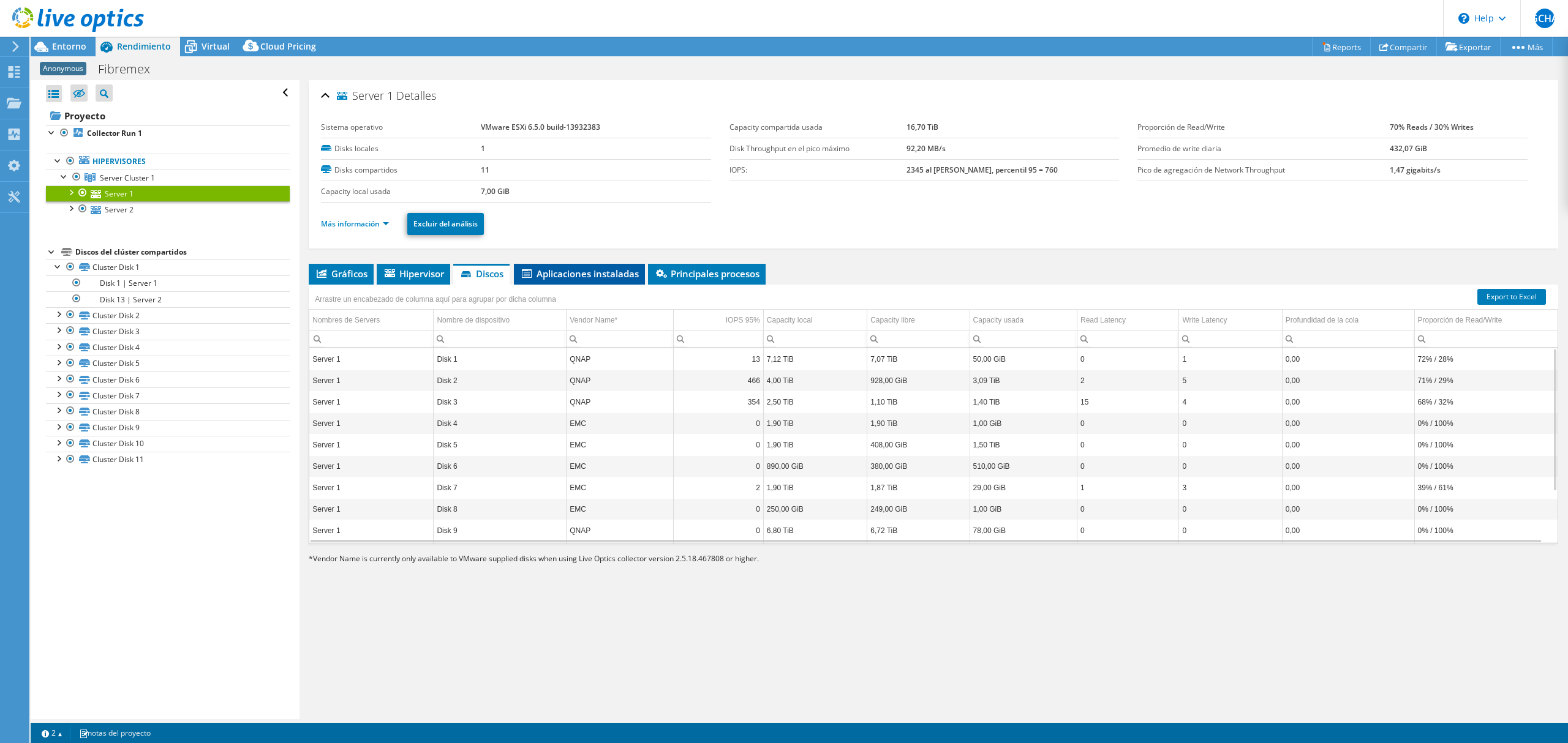
click at [551, 274] on span "Aplicaciones instaladas" at bounding box center [579, 274] width 119 height 12
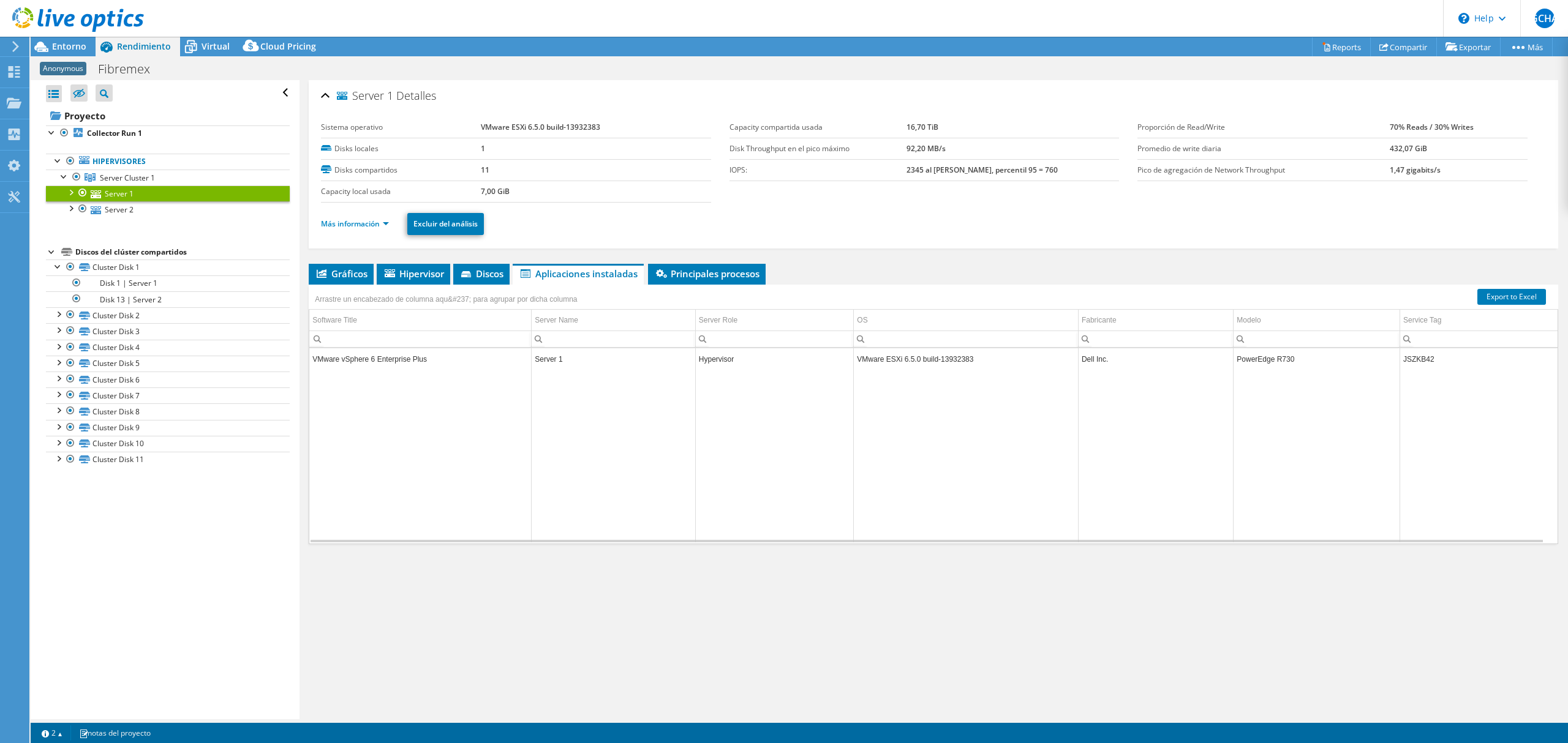
click at [213, 36] on header "GCHA Usuario final [PERSON_NAME] [PERSON_NAME] Araiz [EMAIL_ADDRESS][DOMAIN_NAM…" at bounding box center [784, 19] width 1568 height 37
click at [201, 54] on div "Virtual" at bounding box center [209, 47] width 59 height 20
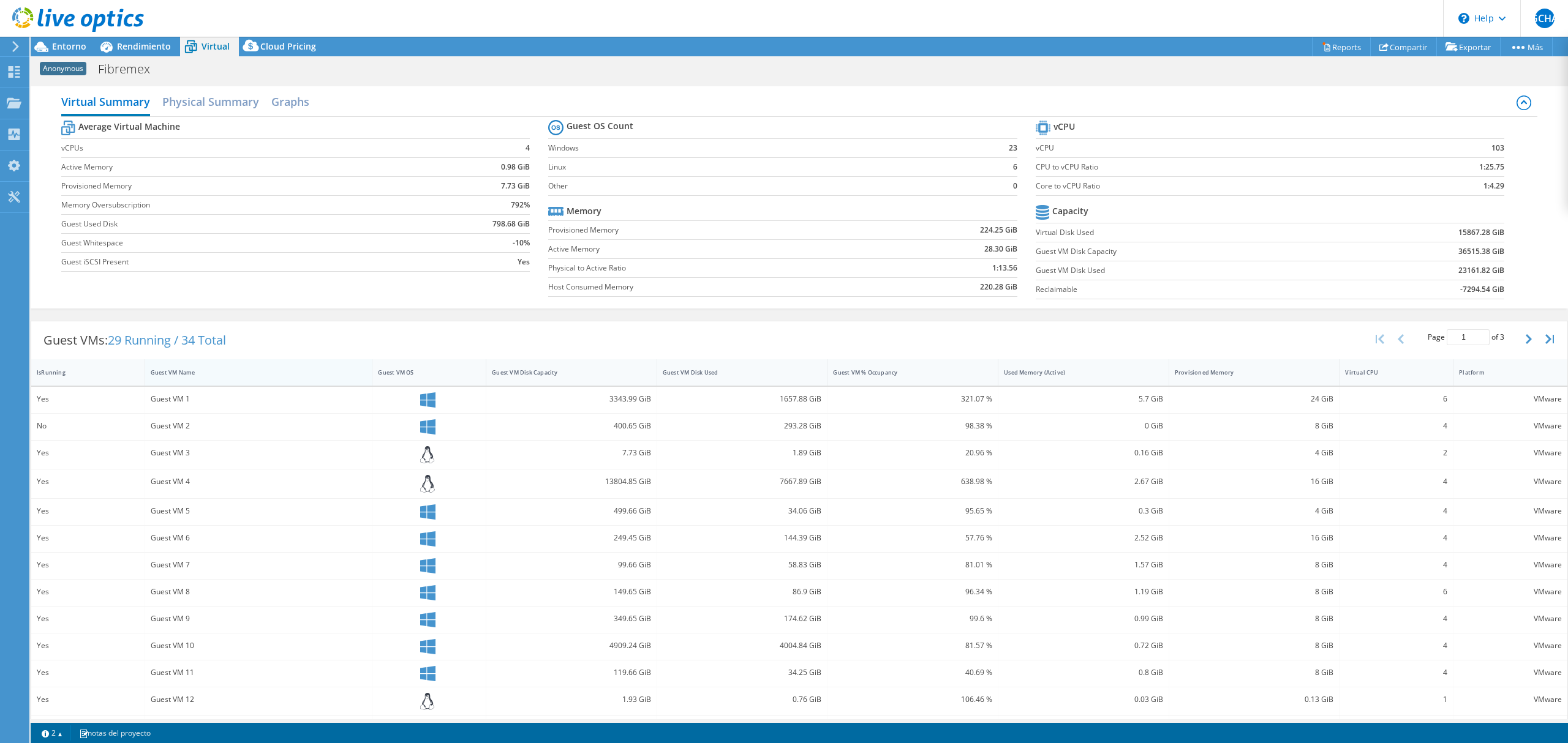
scroll to position [82, 0]
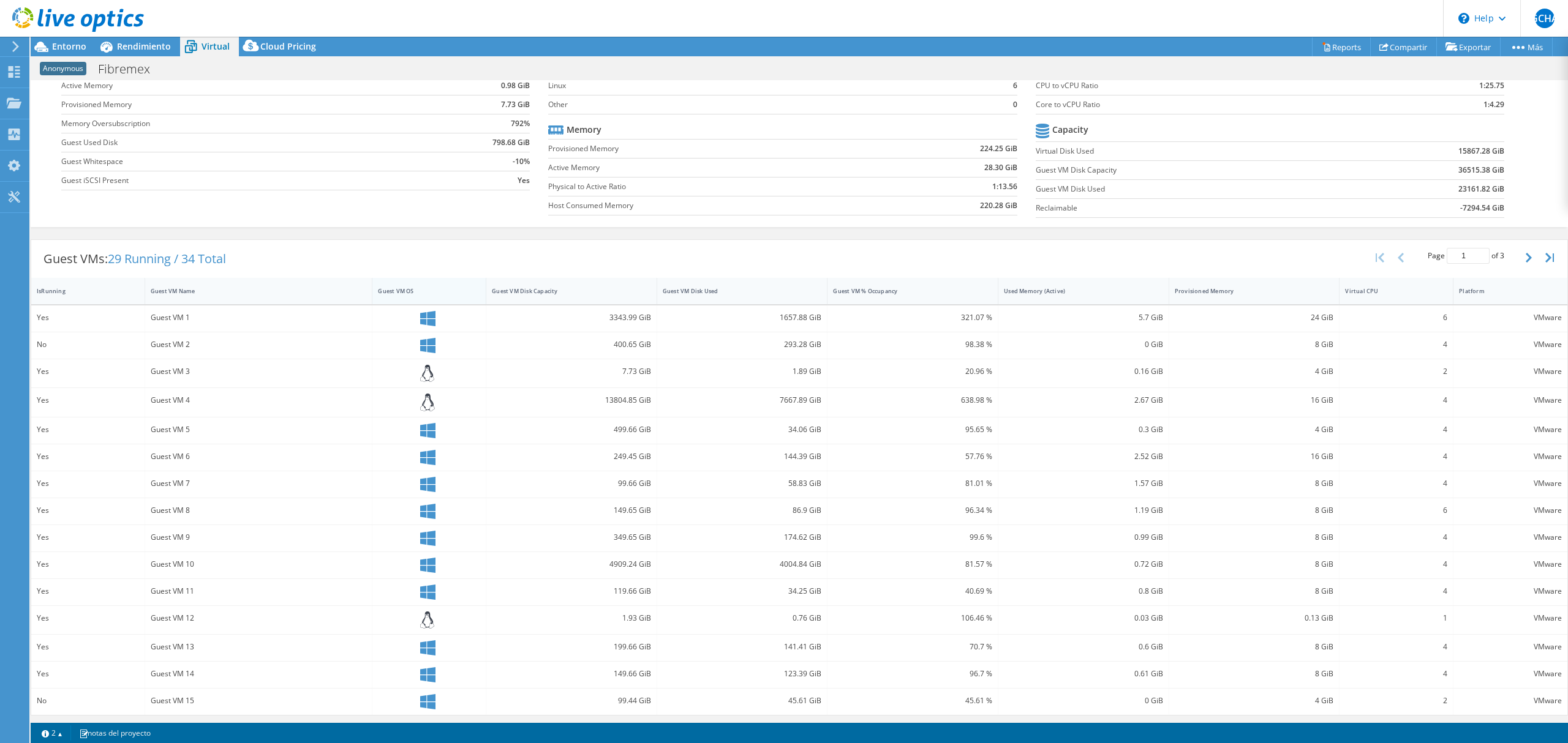
click at [454, 297] on div "Guest VM OS" at bounding box center [422, 291] width 99 height 19
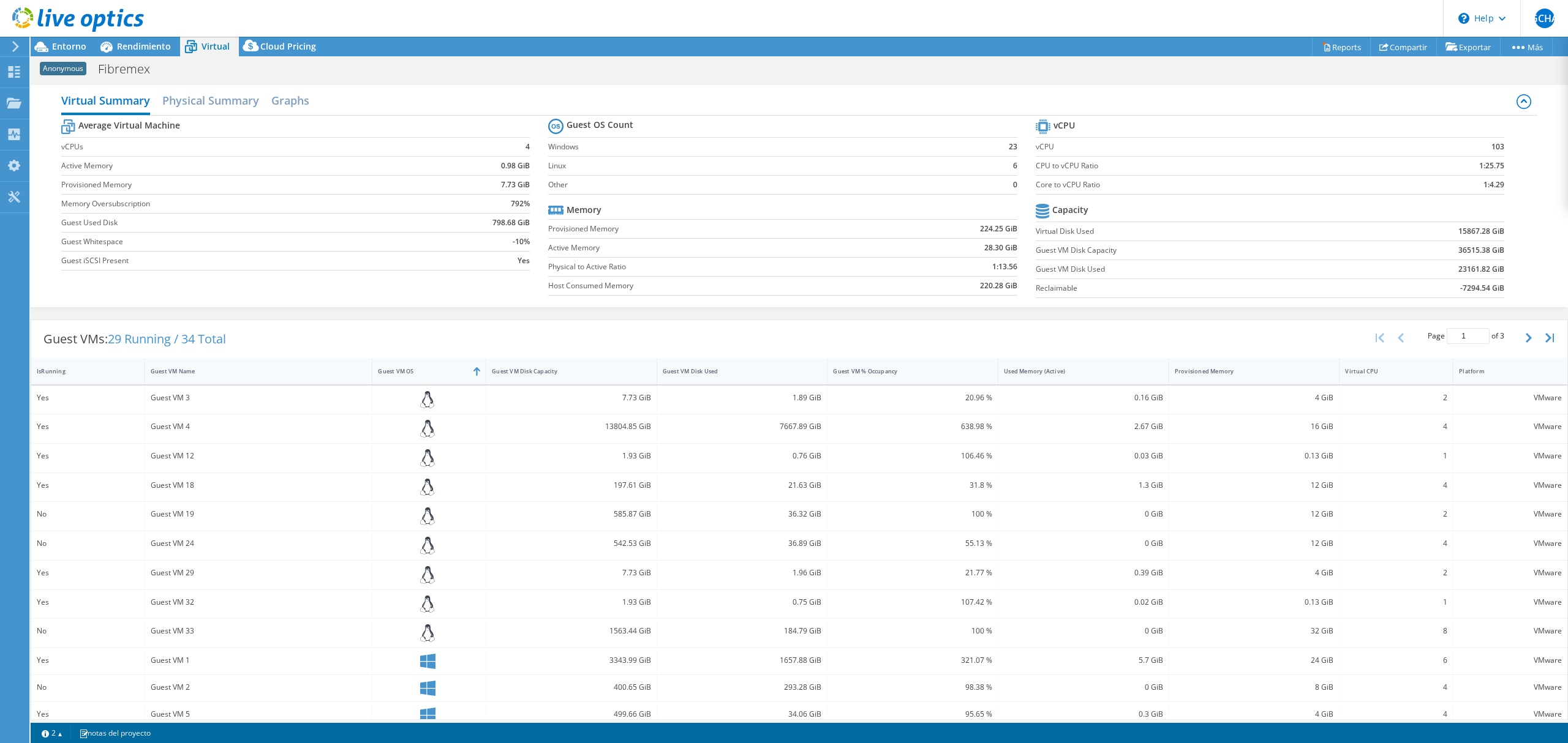
scroll to position [0, 0]
click at [292, 113] on h2 "Graphs" at bounding box center [290, 102] width 38 height 27
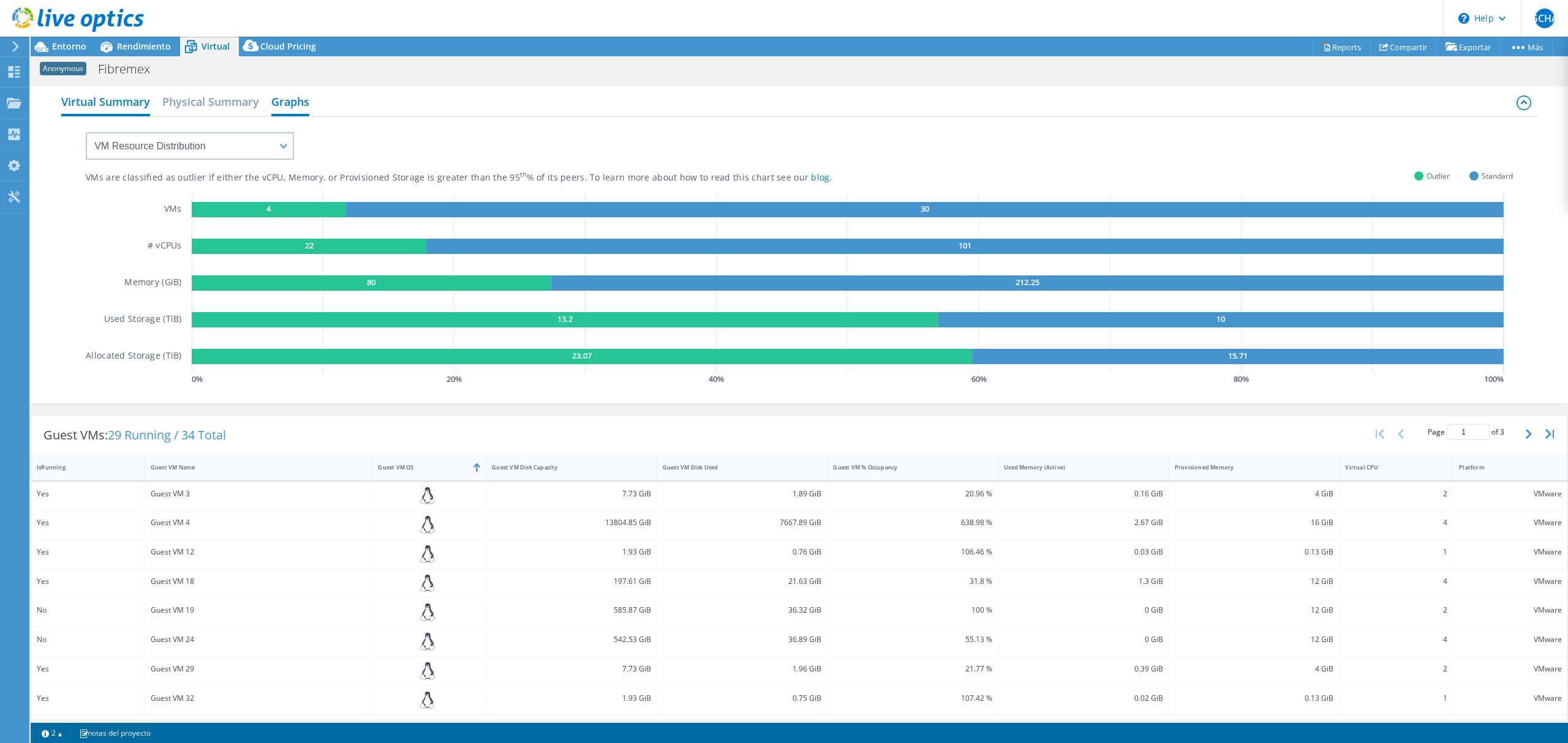
click at [128, 111] on h2 "Virtual Summary" at bounding box center [105, 102] width 89 height 27
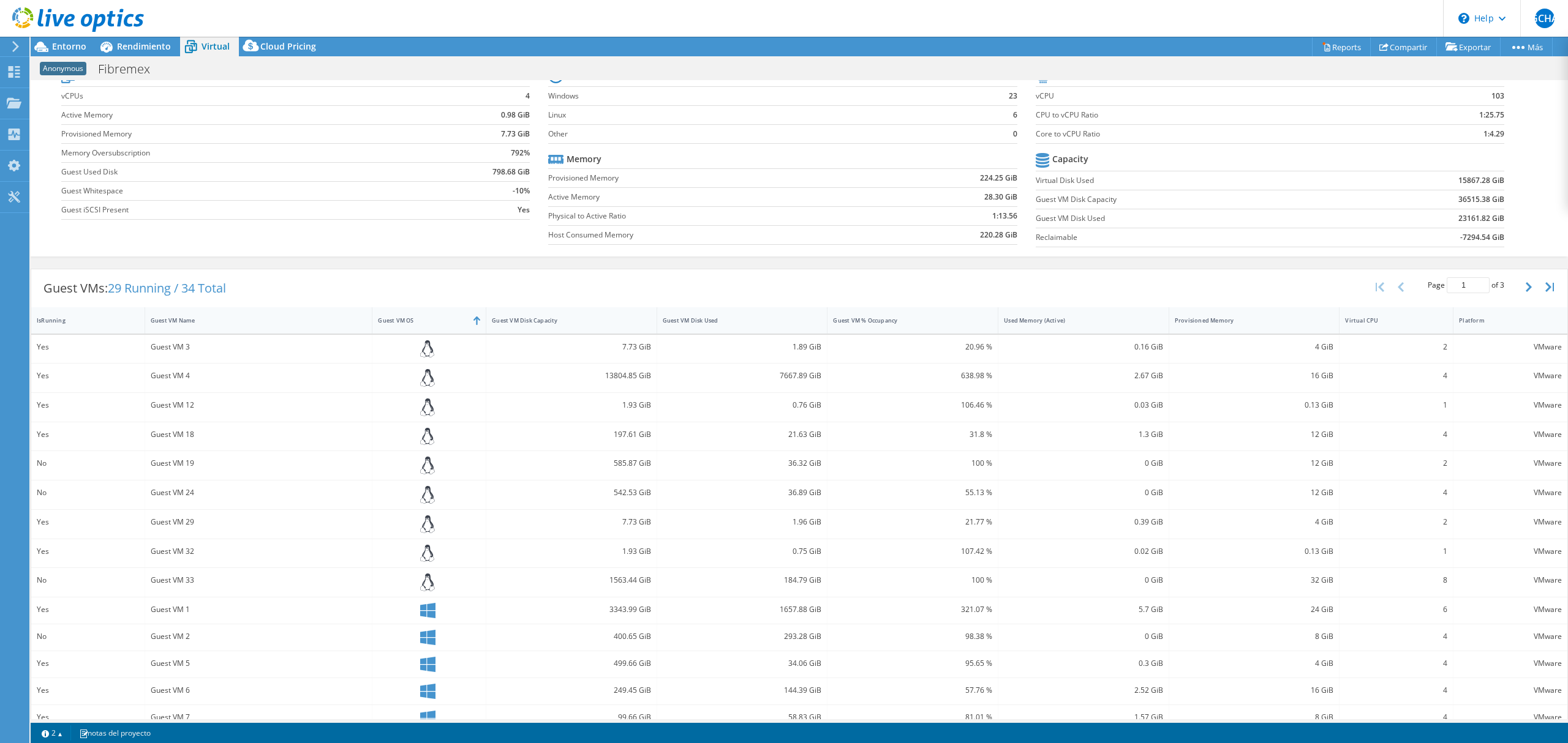
scroll to position [101, 0]
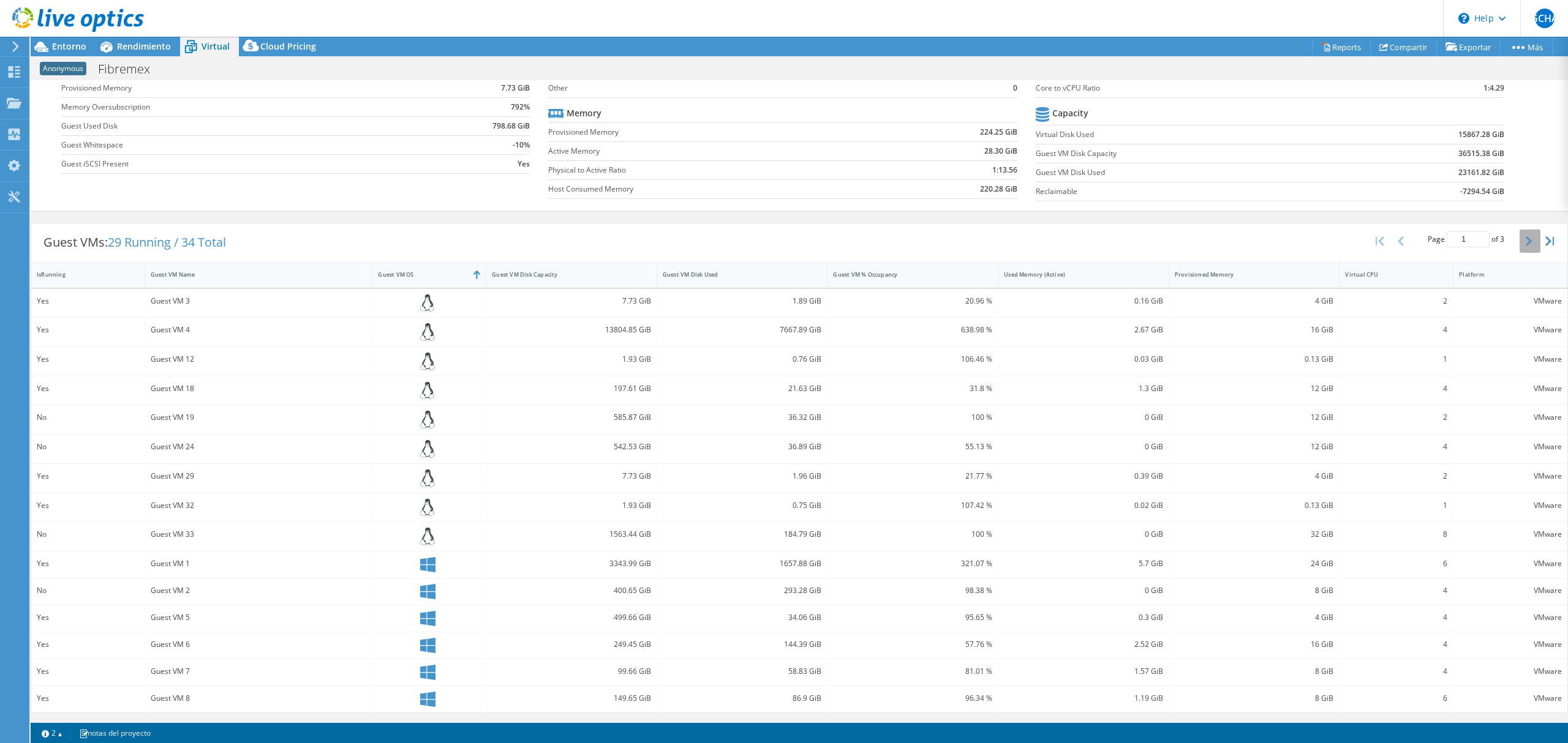
click at [1525, 239] on icon "button" at bounding box center [1528, 241] width 6 height 10
type input "2"
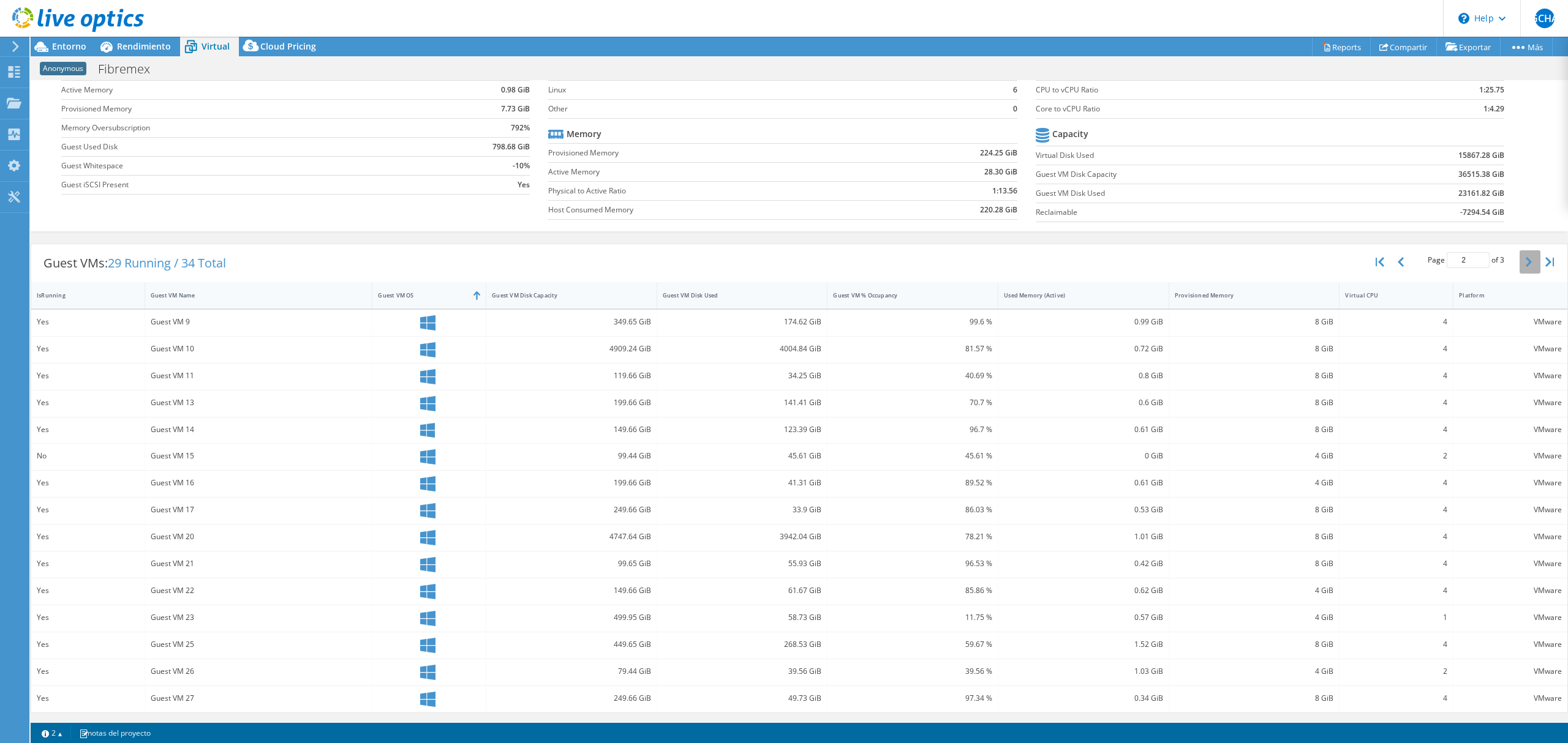
click at [1514, 239] on div "Guest VMs: 29 Running / 34 Total Page 2 of 3 5 rows 10 rows 20 rows 25 rows 50 …" at bounding box center [799, 478] width 1537 height 482
click at [73, 47] on span "Entorno" at bounding box center [69, 46] width 34 height 12
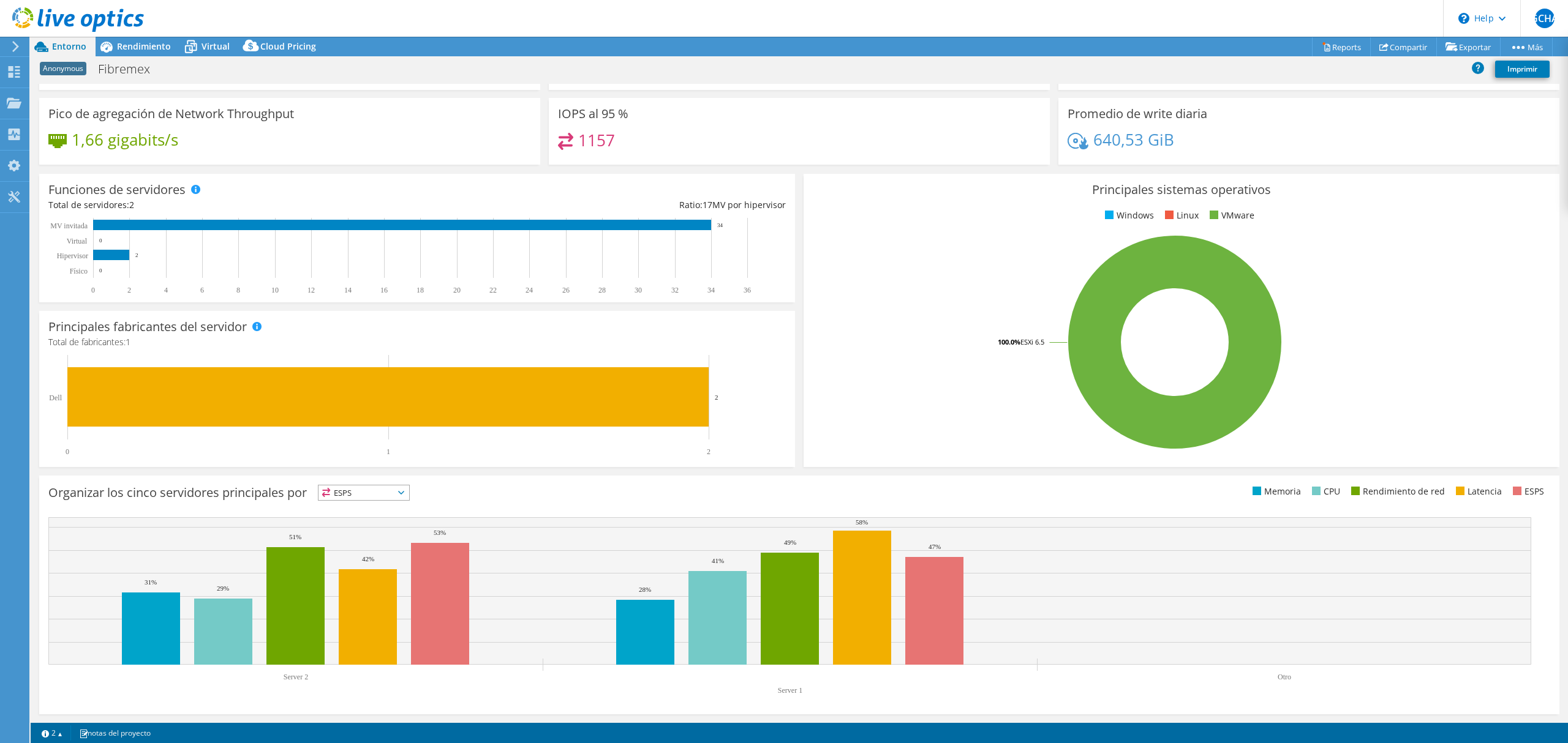
scroll to position [73, 0]
click at [1105, 213] on span at bounding box center [1109, 215] width 8 height 8
click at [229, 42] on div "Virtual" at bounding box center [209, 47] width 59 height 20
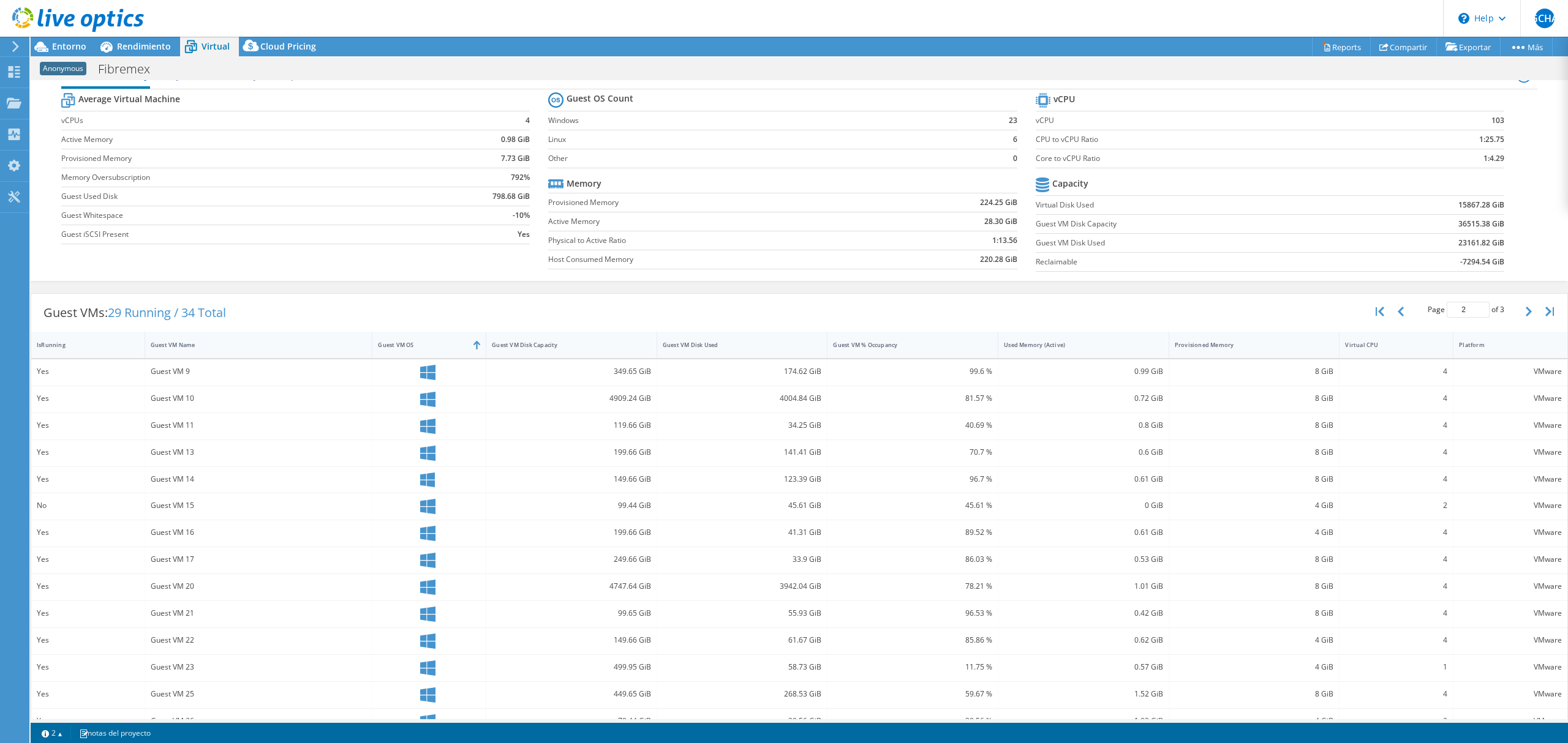
scroll to position [0, 0]
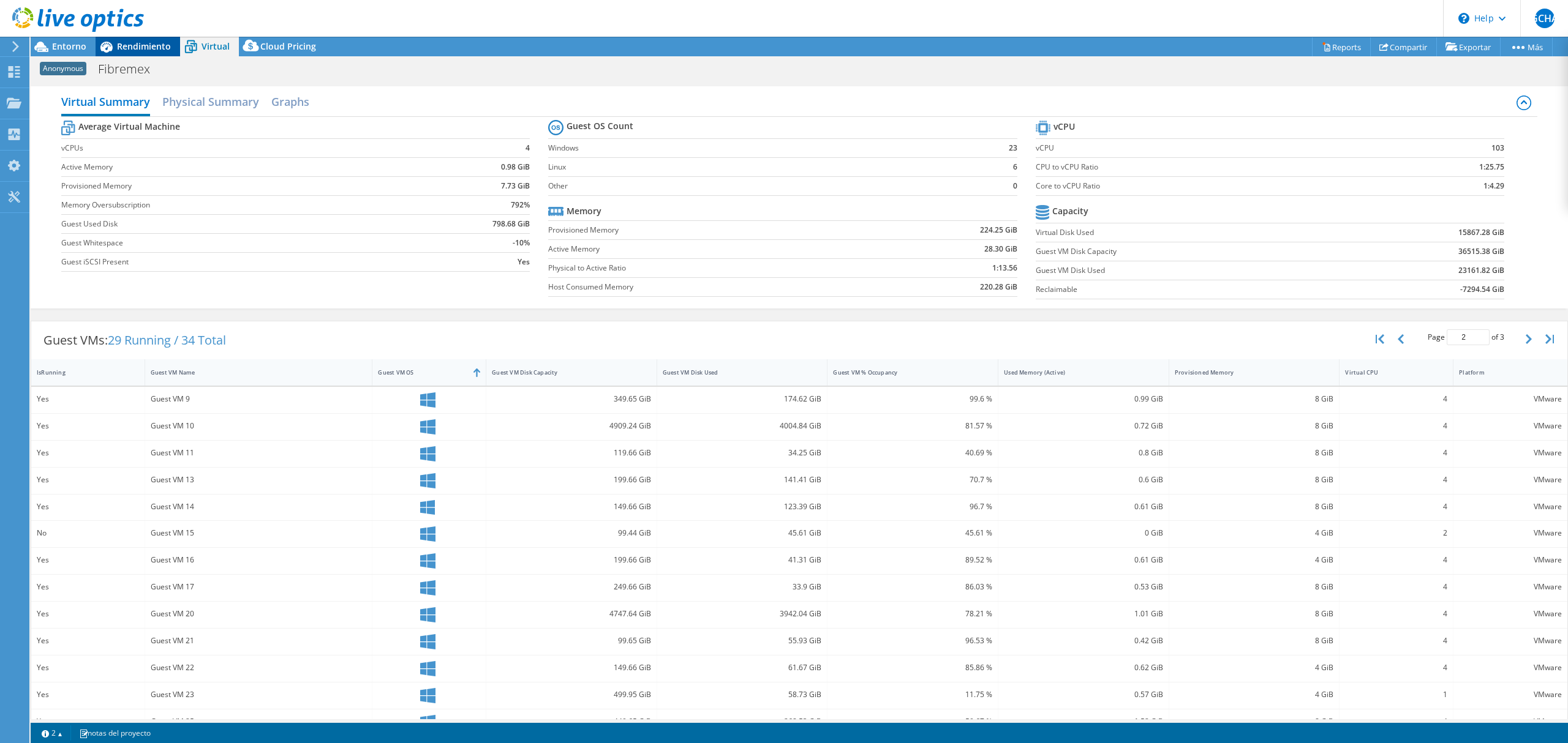
click at [145, 54] on div "Rendimiento" at bounding box center [137, 47] width 84 height 20
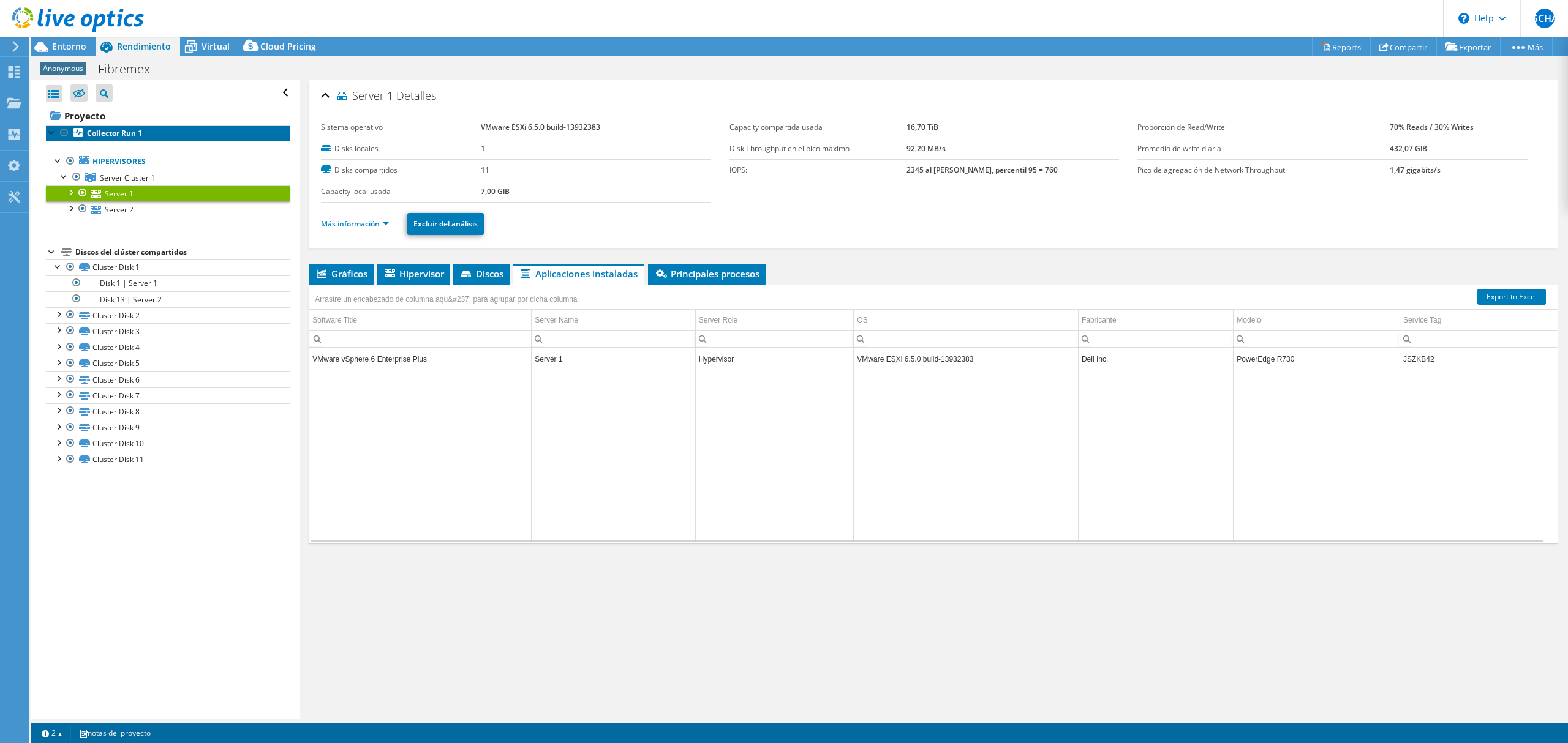
click at [113, 135] on b "Collector Run 1" at bounding box center [115, 132] width 55 height 10
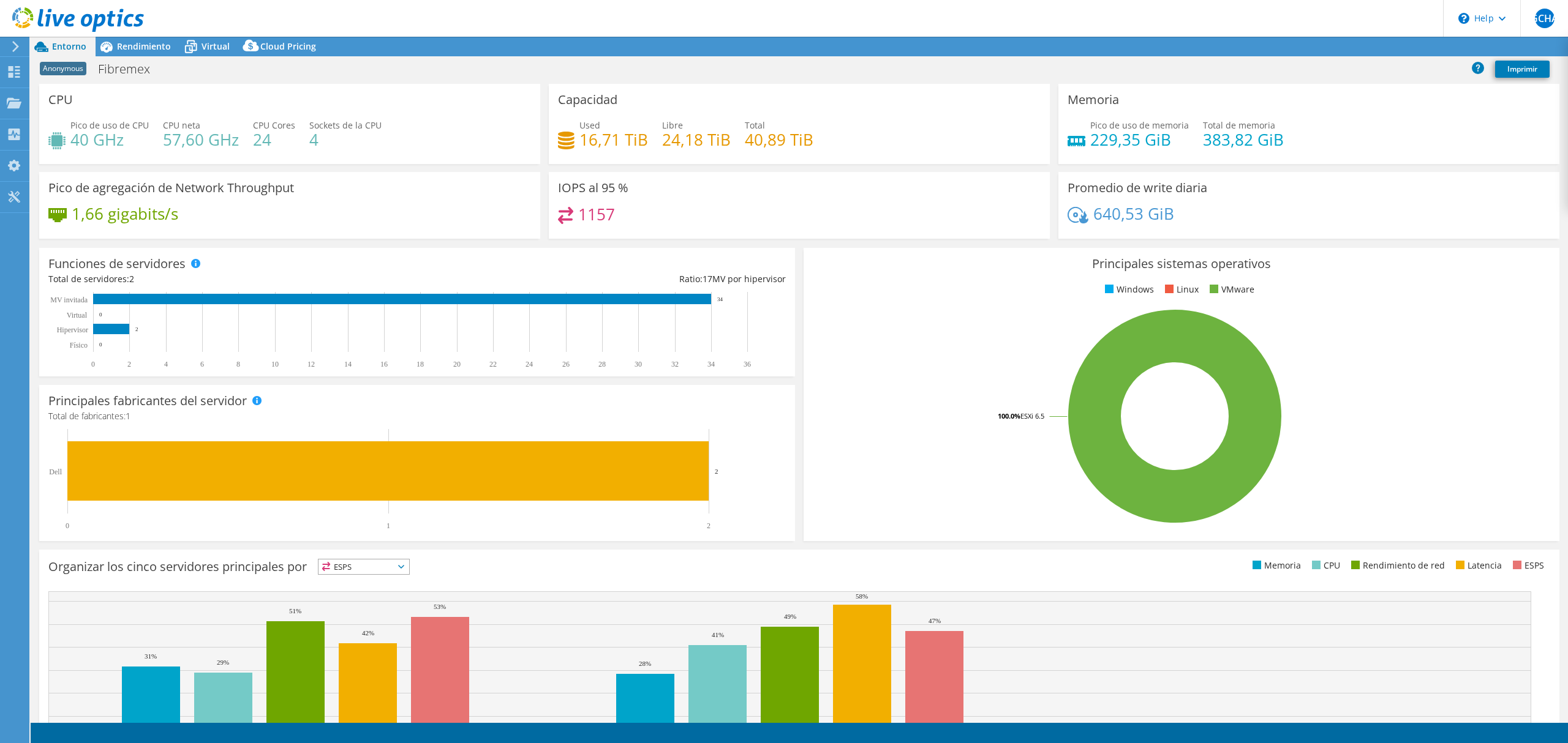
select select "USD"
click at [148, 54] on div "Rendimiento" at bounding box center [137, 47] width 84 height 20
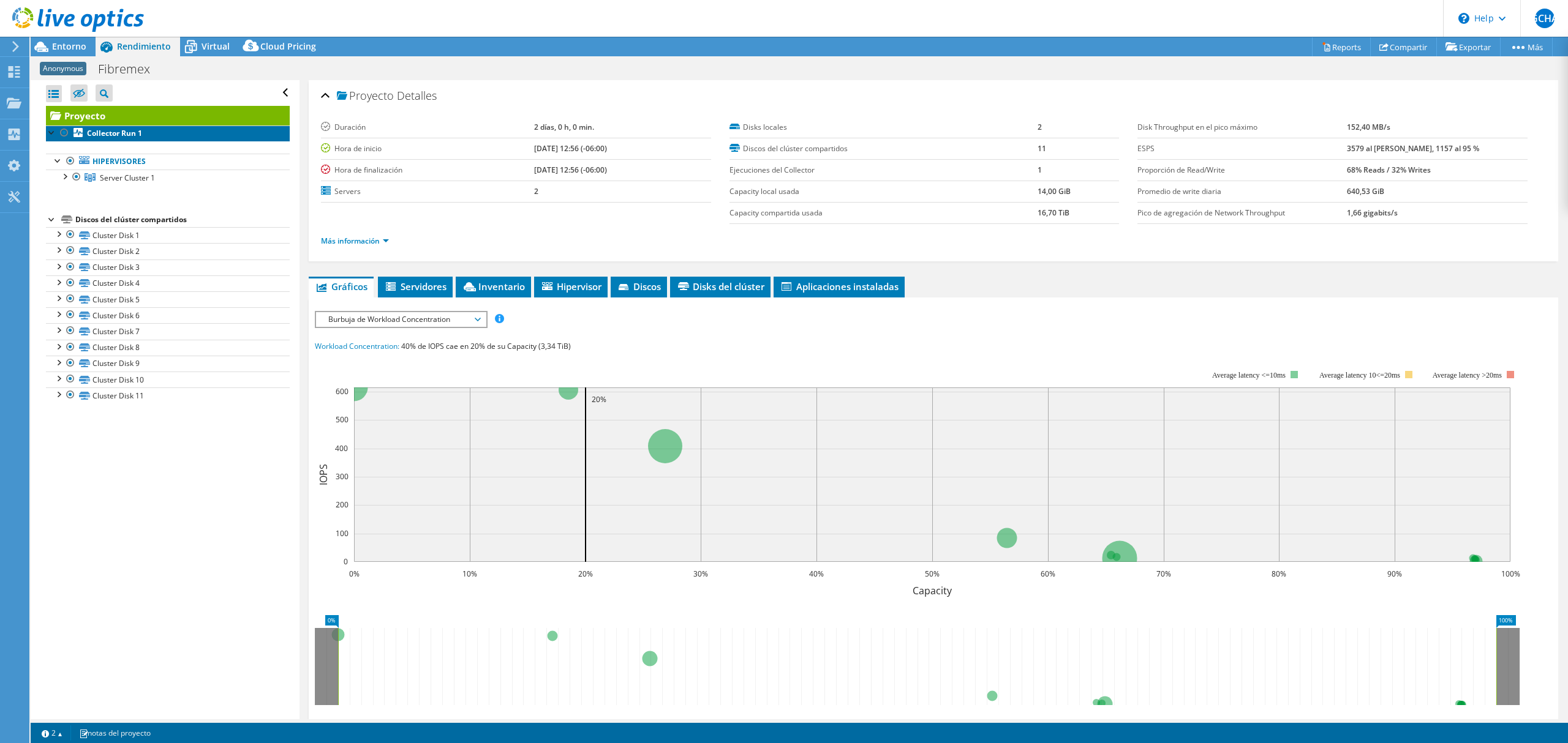
click at [133, 139] on link "Collector Run 1" at bounding box center [168, 133] width 244 height 16
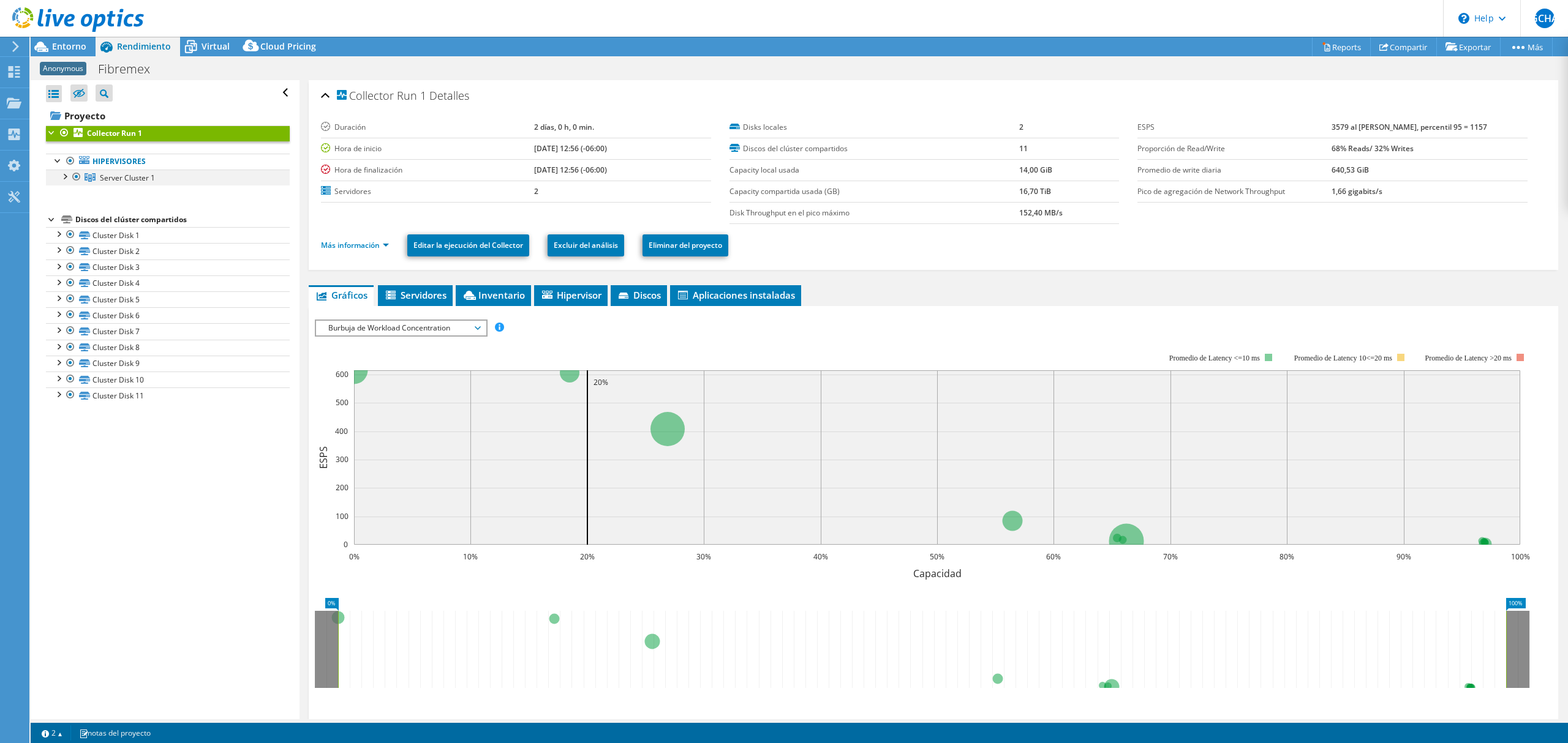
click at [65, 180] on div at bounding box center [65, 176] width 12 height 12
click at [128, 195] on link "Server 1" at bounding box center [168, 193] width 244 height 16
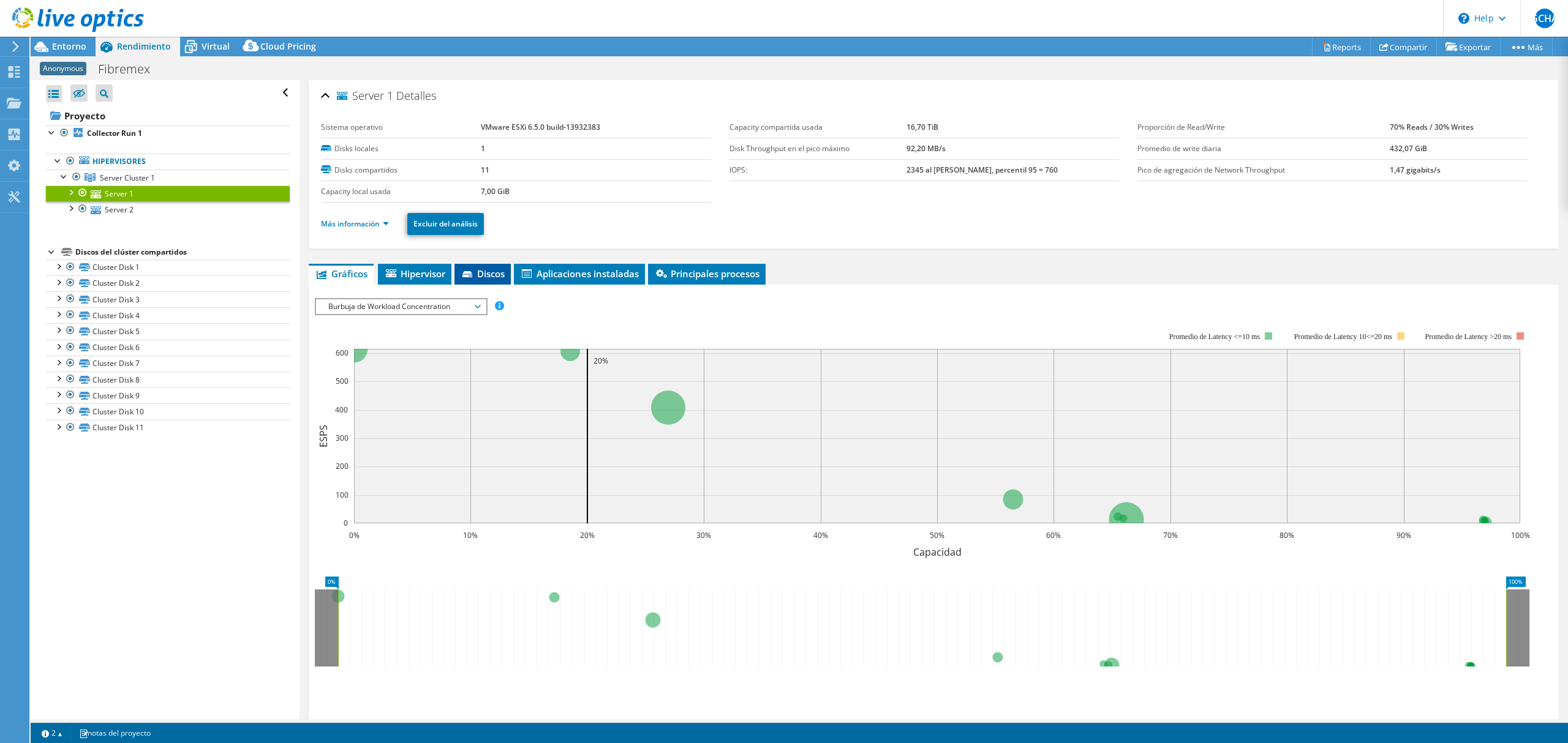
click at [489, 277] on span "Discos" at bounding box center [483, 274] width 44 height 12
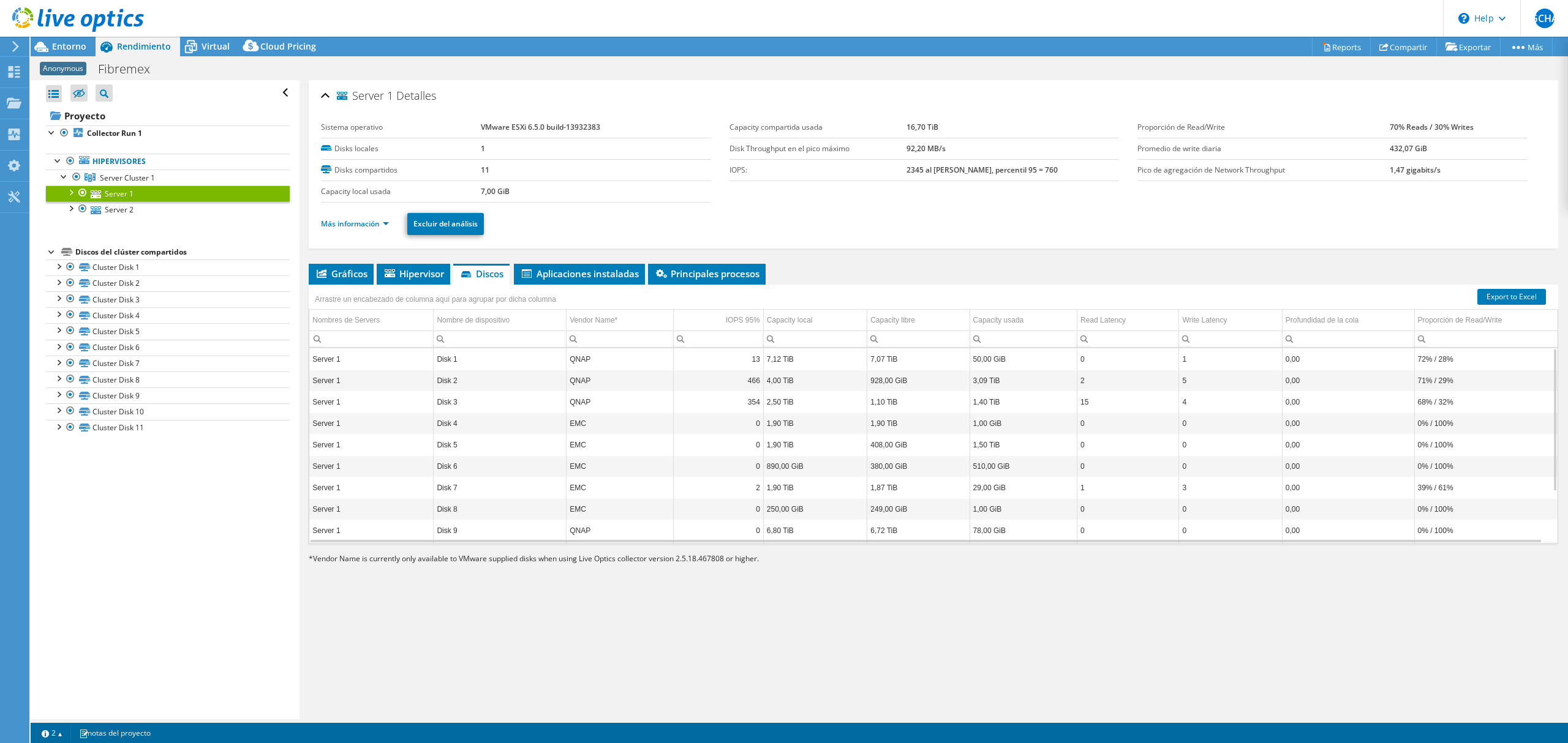
click at [584, 364] on td "QNAP" at bounding box center [619, 359] width 106 height 21
click at [121, 161] on link "Hipervisores" at bounding box center [168, 161] width 244 height 16
click at [124, 147] on ul "Hipervisores Server Cluster 1 Server 1" at bounding box center [168, 185] width 244 height 89
click at [124, 139] on b "Collector Run 1" at bounding box center [115, 132] width 55 height 10
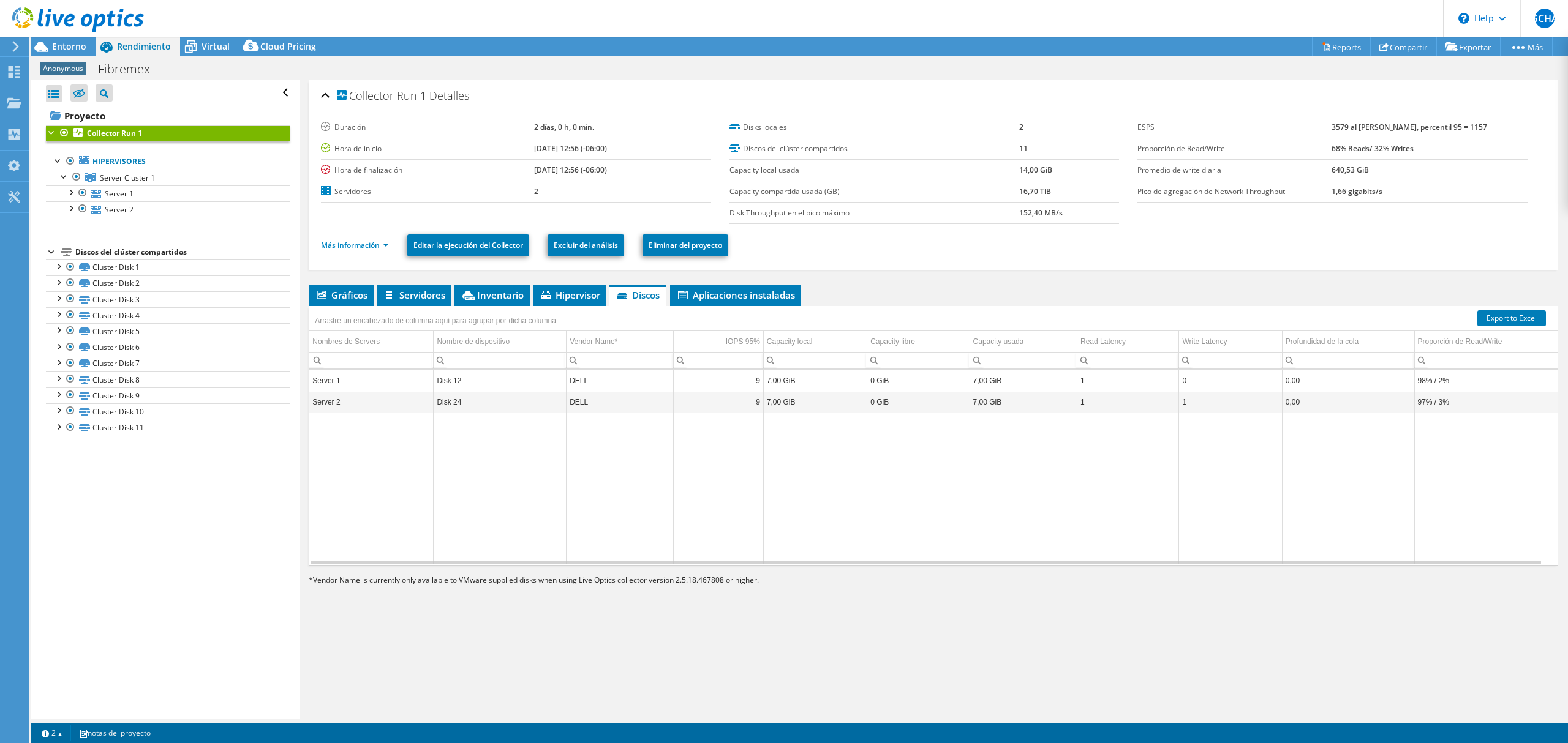
click at [47, 136] on div at bounding box center [52, 132] width 12 height 12
click at [122, 167] on link "Hipervisores" at bounding box center [168, 161] width 244 height 16
click at [158, 164] on link "Hipervisores" at bounding box center [168, 161] width 244 height 16
click at [165, 178] on link "Server Cluster 1" at bounding box center [168, 177] width 244 height 16
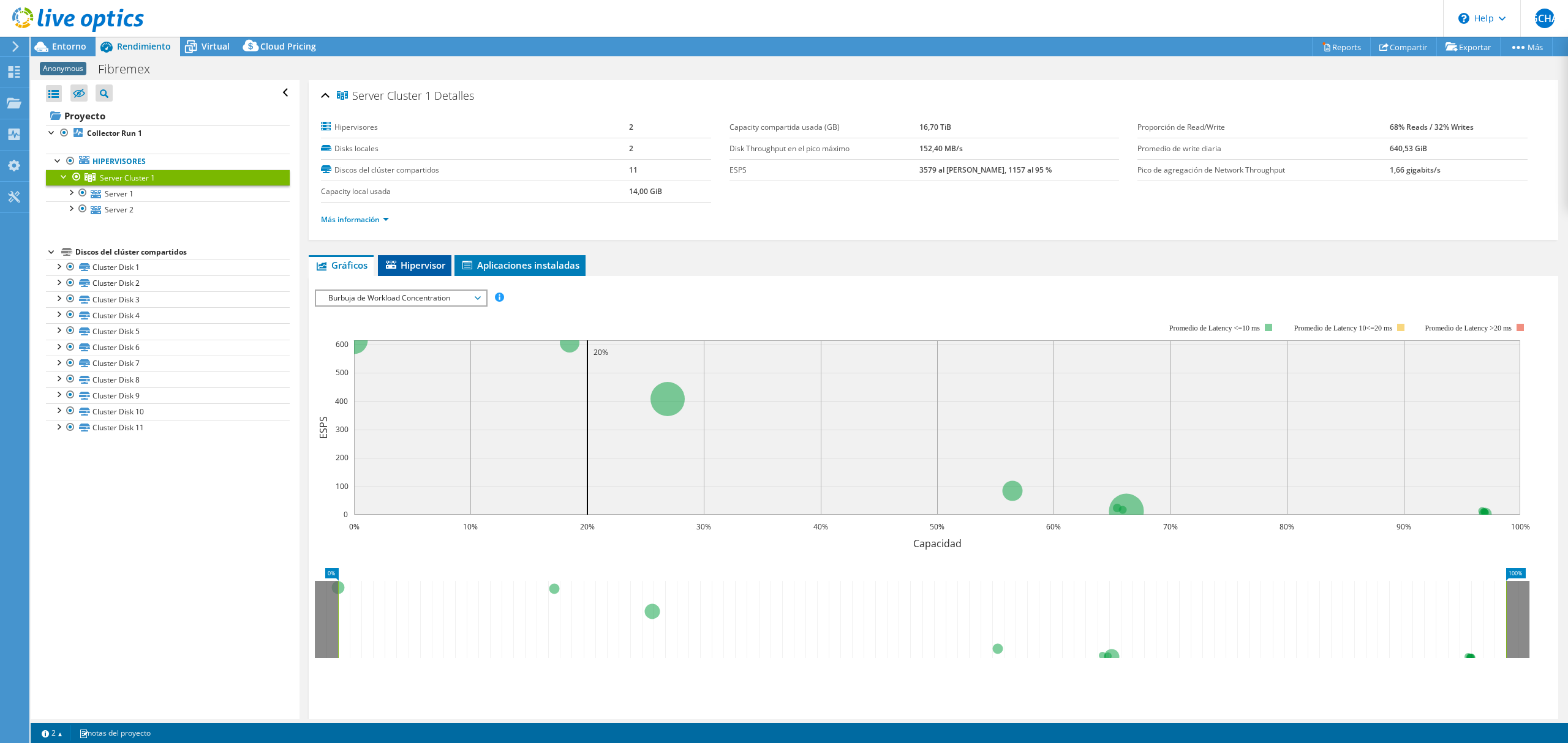
click at [409, 263] on span "Hipervisor" at bounding box center [414, 265] width 61 height 12
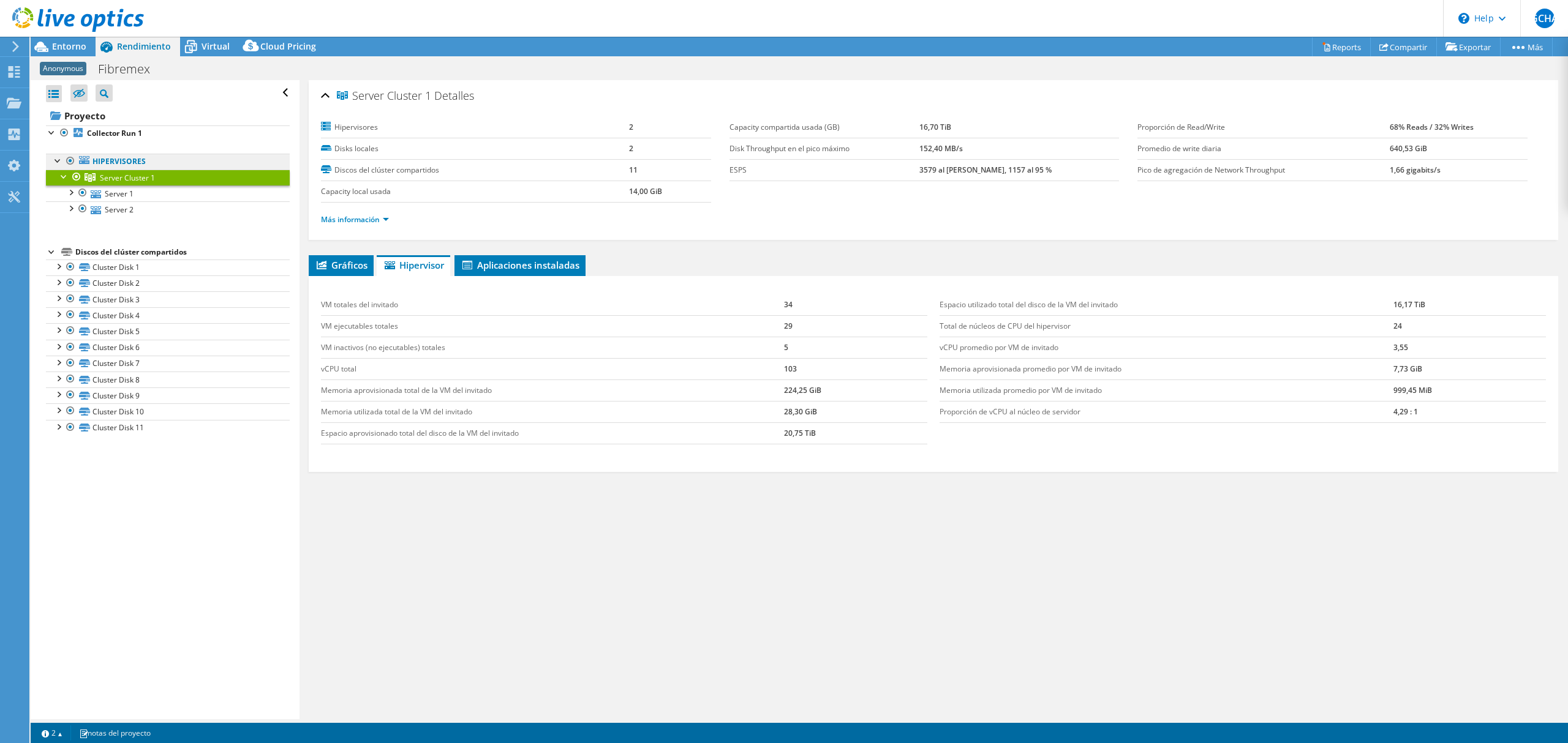
click at [167, 164] on link "Hipervisores" at bounding box center [168, 161] width 244 height 16
click at [108, 139] on b "Collector Run 1" at bounding box center [115, 132] width 55 height 10
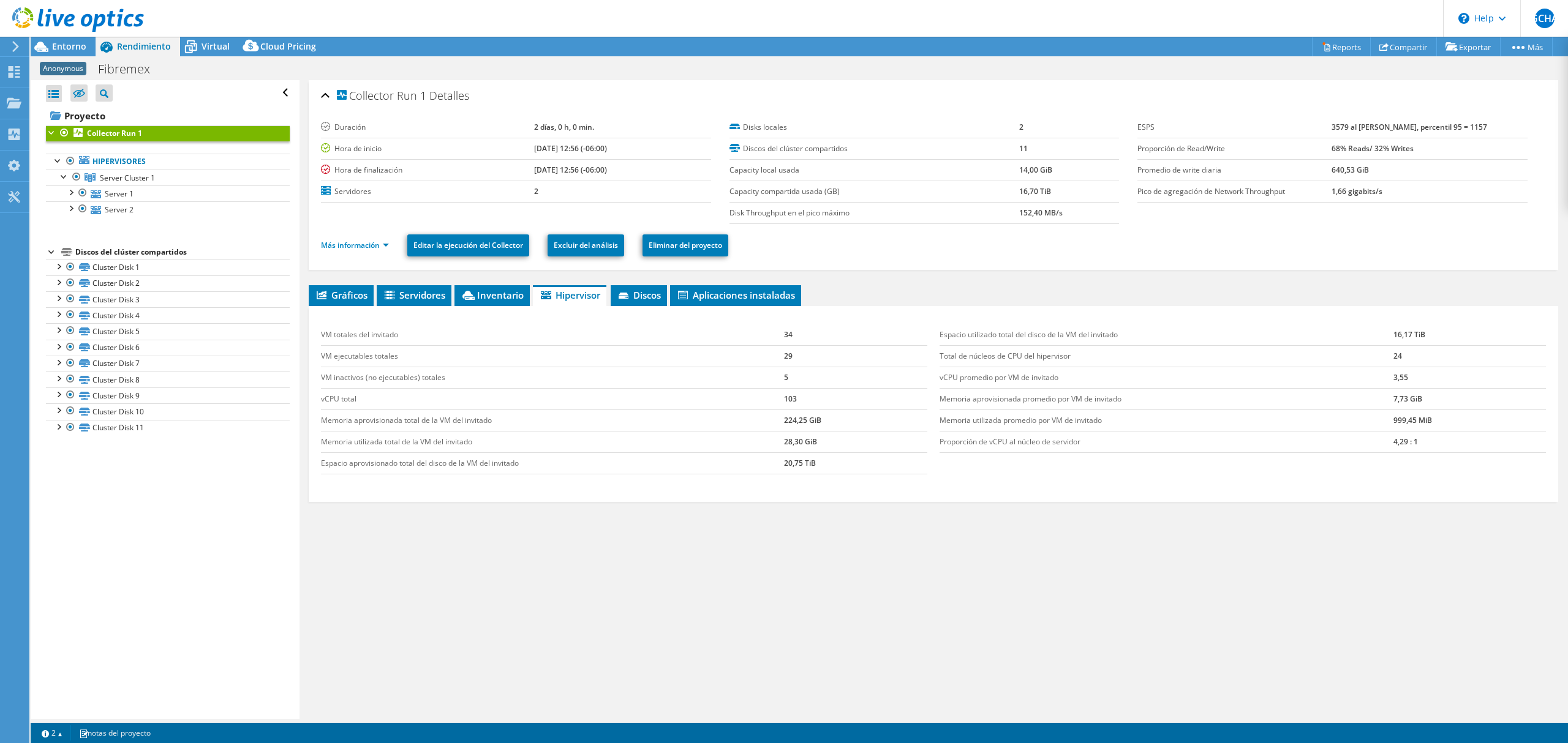
click at [412, 306] on div "VM totales del invitado 34 VM ejecutables totales 29 VM inactivos (no ejecutabl…" at bounding box center [934, 403] width 1249 height 196
click at [417, 300] on span "Servidores" at bounding box center [414, 295] width 62 height 12
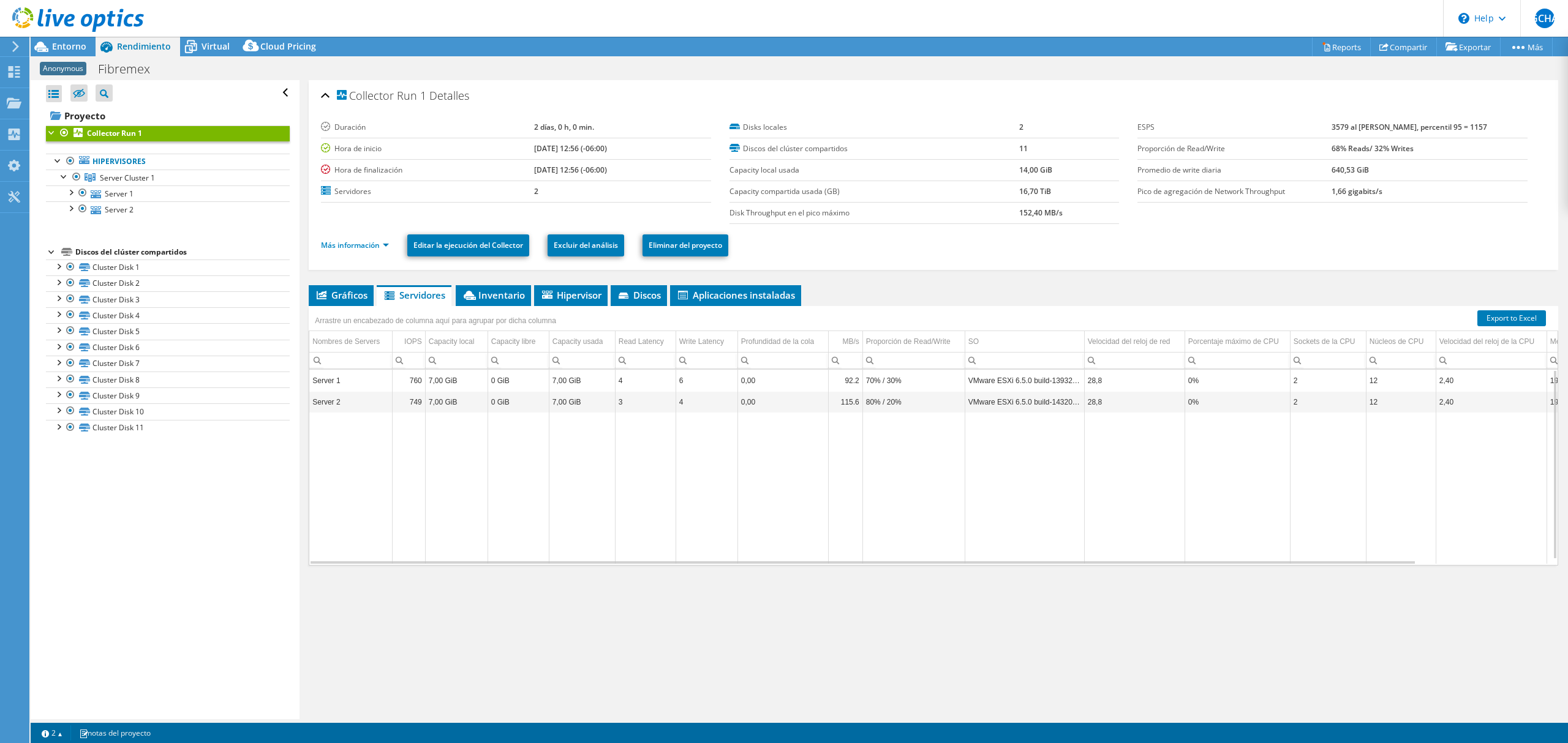
click at [936, 388] on td "70% / 30%" at bounding box center [913, 380] width 102 height 21
drag, startPoint x: 969, startPoint y: 384, endPoint x: 1108, endPoint y: 395, distance: 139.4
click at [1092, 383] on tr "Server 1 760 7,00 GiB 0 GiB 7,00 GiB 4 6 0,00 92.2 70% / 30% VMware ESXi 6.5.0 …" at bounding box center [998, 380] width 1379 height 21
click at [1086, 414] on tbody "Server 1 760 7,00 GiB 0 GiB 7,00 GiB 4 6 0,00 92.2 70% / 30% VMware ESXi 6.5.0 …" at bounding box center [998, 467] width 1379 height 193
click at [1058, 409] on td "VMware ESXi 6.5.0 build-14320405" at bounding box center [1024, 401] width 119 height 21
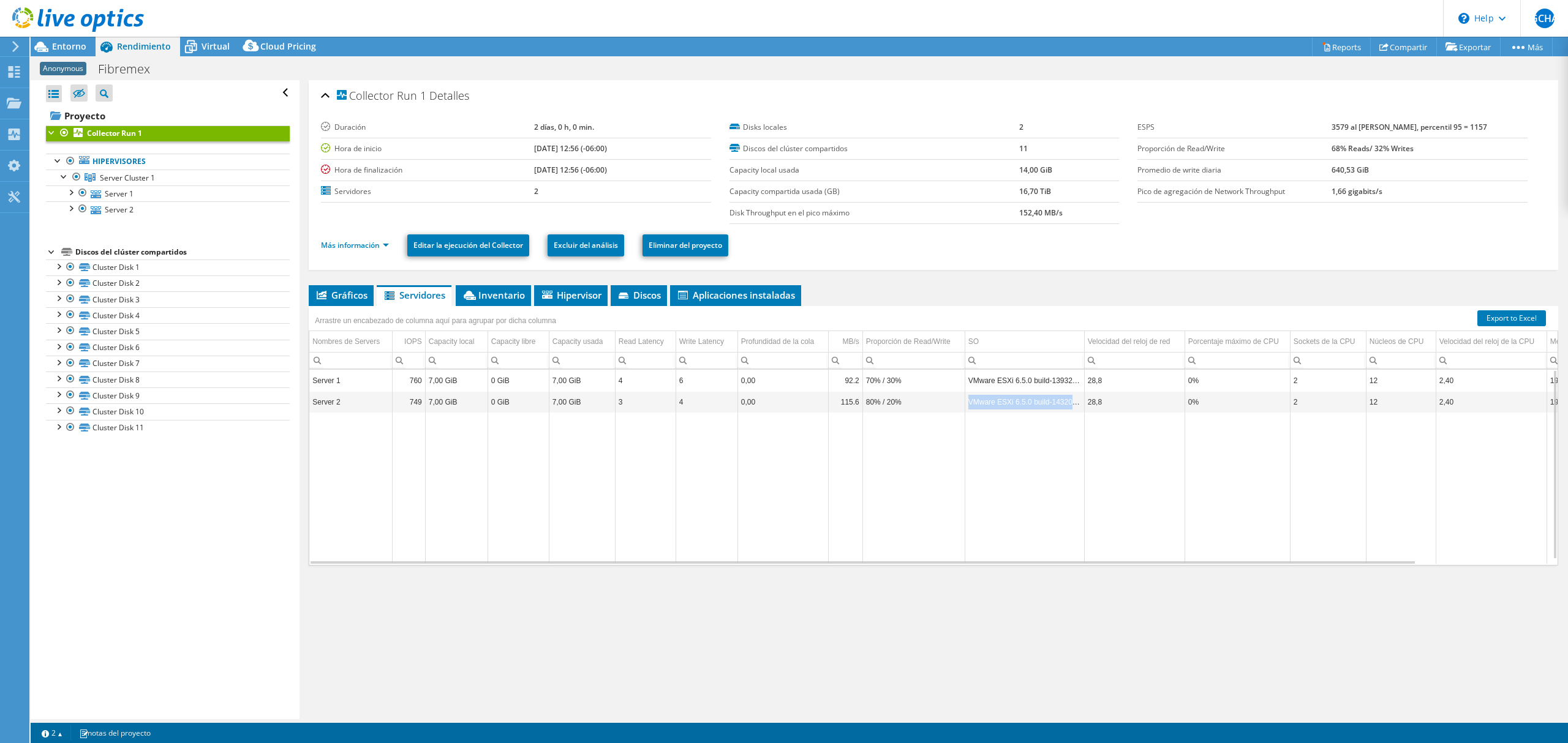
drag, startPoint x: 962, startPoint y: 404, endPoint x: 1081, endPoint y: 410, distance: 119.2
click at [1081, 410] on tr "Server 2 749 7,00 GiB 0 GiB 7,00 GiB 3 4 0,00 115.6 80% / 20% VMware ESXi 6.5.0…" at bounding box center [998, 401] width 1379 height 21
drag, startPoint x: 967, startPoint y: 383, endPoint x: 1079, endPoint y: 399, distance: 113.1
click at [1076, 400] on tbody "Server 1 760 7,00 GiB 0 GiB 7,00 GiB 4 6 0,00 92.2 70% / 30% VMware ESXi 6.5.0 …" at bounding box center [998, 467] width 1379 height 193
click at [1083, 399] on td "VMware ESXi 6.5.0 build-14320405" at bounding box center [1024, 401] width 119 height 21
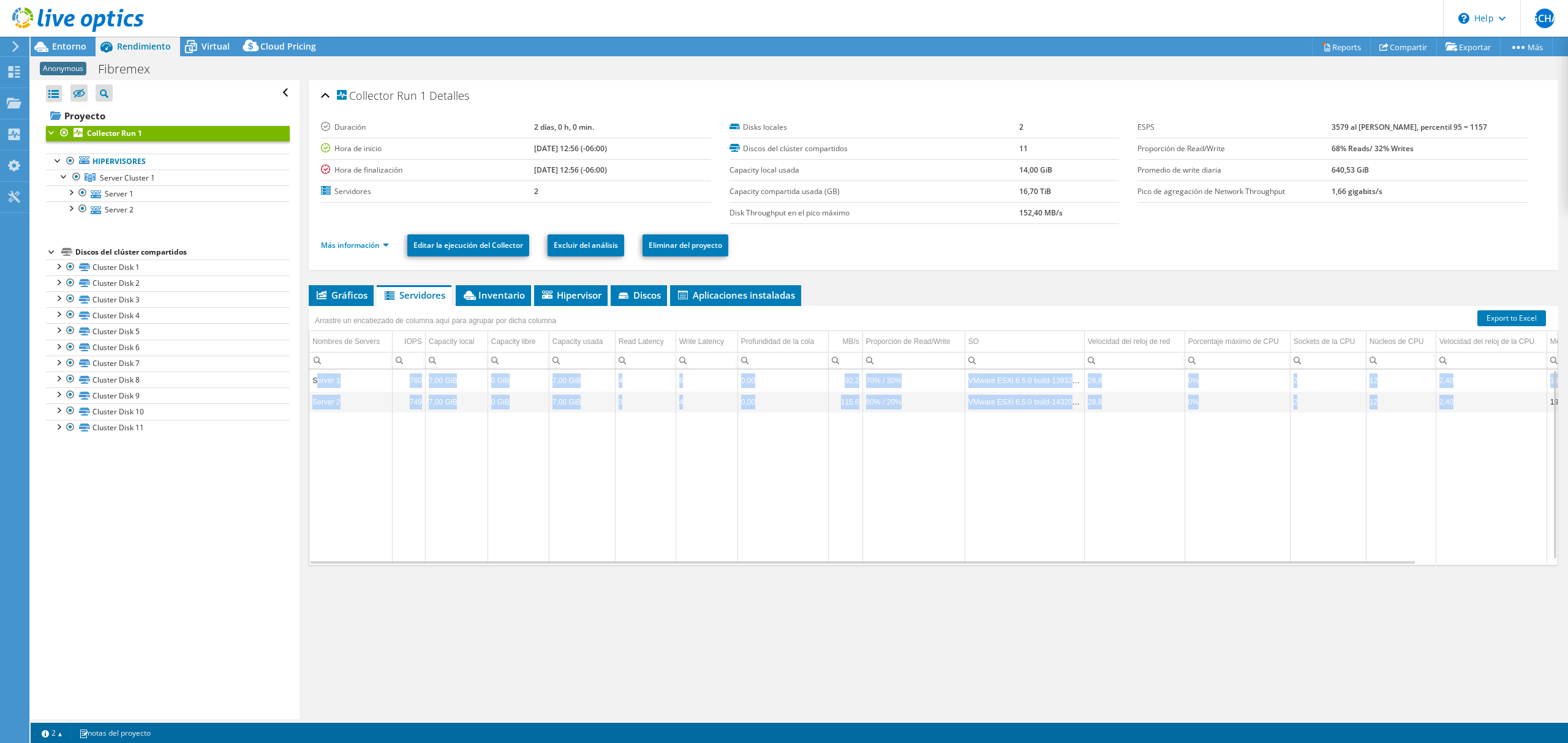
drag, startPoint x: 315, startPoint y: 386, endPoint x: 1468, endPoint y: 400, distance: 1153.1
click at [1468, 400] on tbody "Server 1 760 7,00 GiB 0 GiB 7,00 GiB 4 6 0,00 92.2 70% / 30% VMware ESXi 6.5.0 …" at bounding box center [998, 467] width 1379 height 193
